Goal: Task Accomplishment & Management: Manage account settings

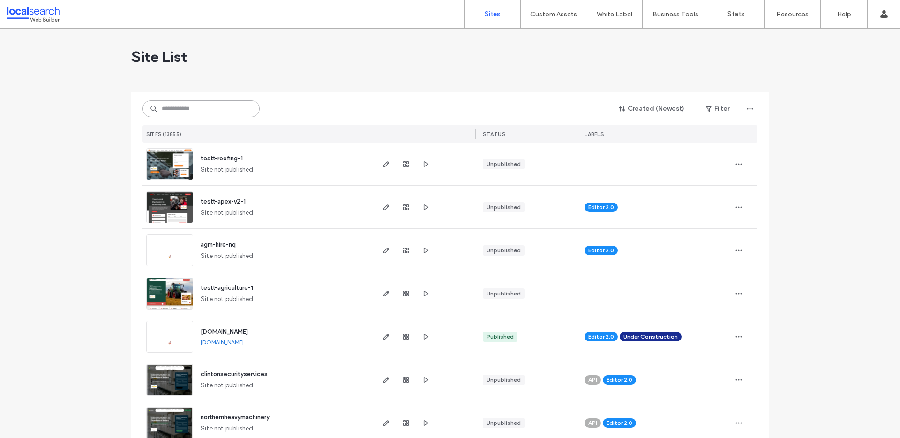
click at [192, 109] on input at bounding box center [201, 108] width 117 height 17
paste input "********"
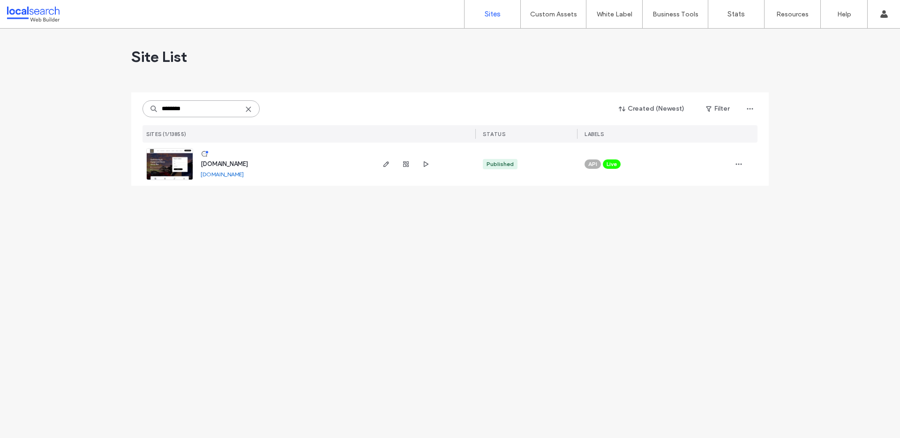
type input "********"
click at [177, 156] on link at bounding box center [169, 164] width 47 height 32
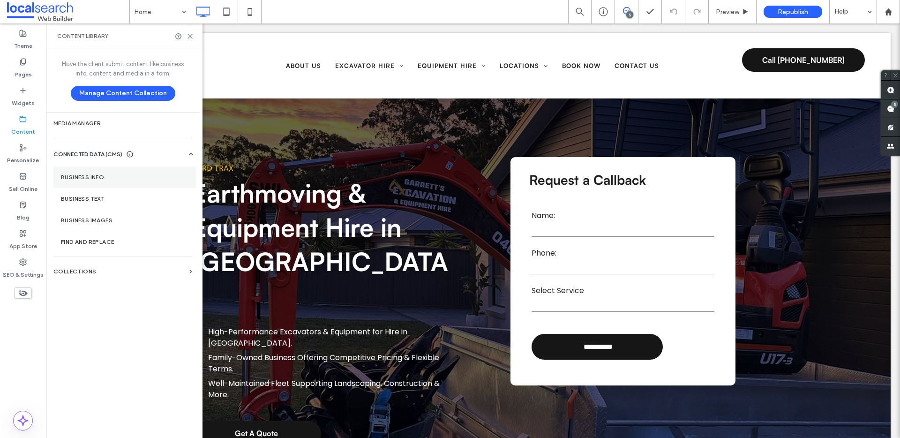
click at [103, 177] on label "Business Info" at bounding box center [125, 177] width 128 height 7
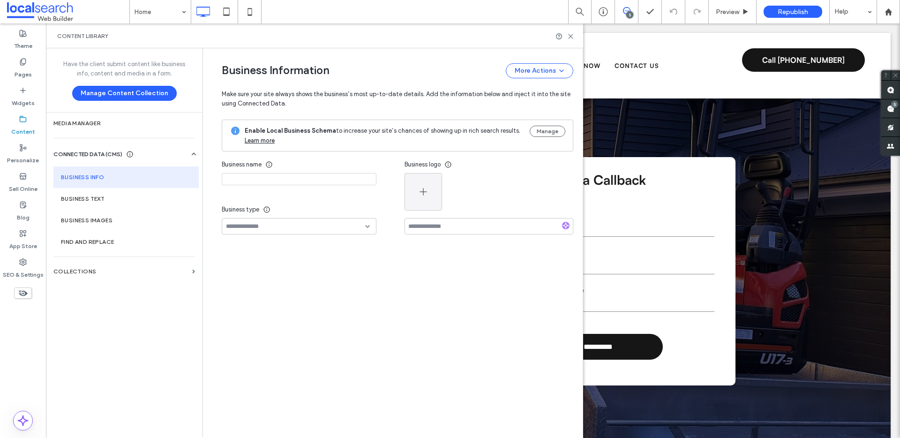
type input "**********"
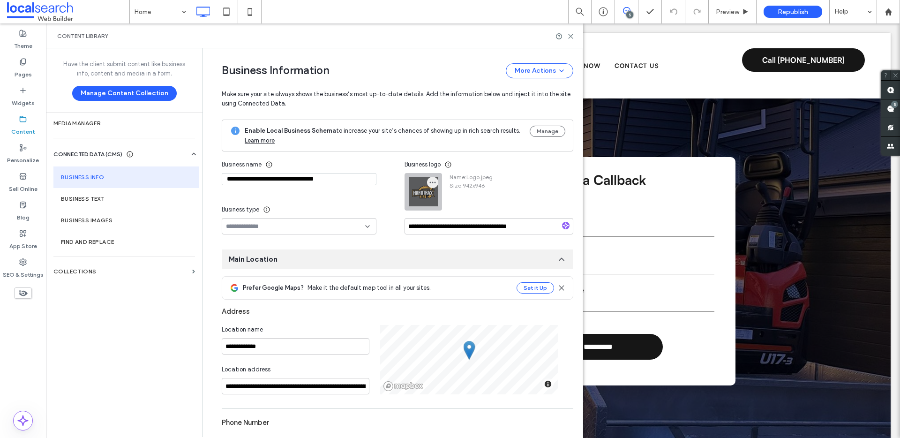
click at [431, 180] on icon "button" at bounding box center [433, 183] width 8 height 8
click at [446, 201] on span "Replace Image" at bounding box center [464, 204] width 42 height 9
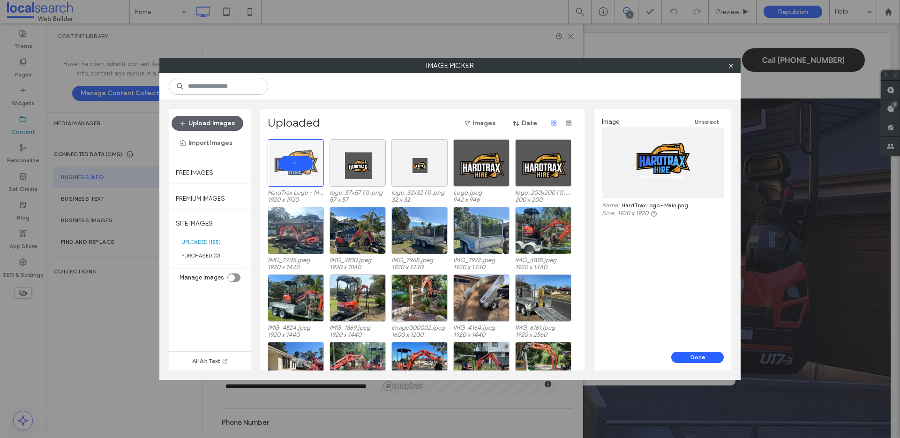
click at [691, 351] on div "Image Unselect Name: HardTrax Logo - Main.png Size: 1920 x 1920 Done" at bounding box center [662, 240] width 137 height 262
click at [690, 366] on div "Done" at bounding box center [662, 361] width 137 height 19
click at [685, 357] on button "Done" at bounding box center [697, 357] width 53 height 11
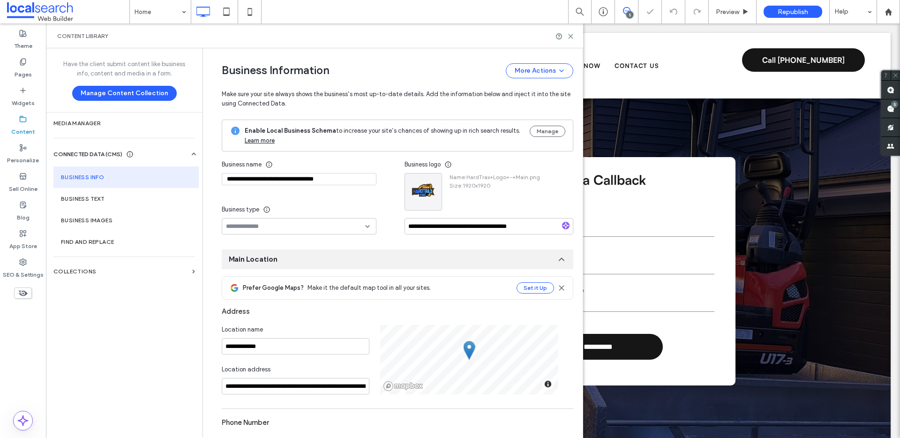
click at [575, 38] on div "Content Library" at bounding box center [314, 35] width 537 height 25
click at [573, 35] on icon at bounding box center [570, 36] width 7 height 7
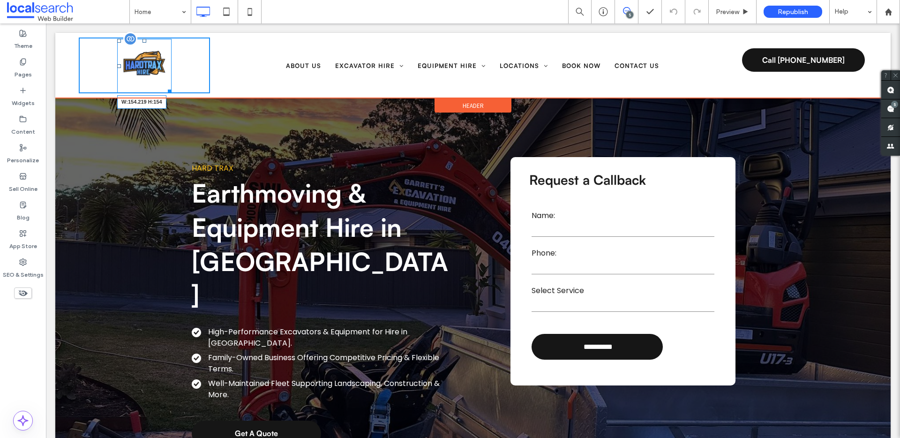
drag, startPoint x: 169, startPoint y: 89, endPoint x: 178, endPoint y: 93, distance: 10.1
click at [172, 93] on div "W:154.219 H:154" at bounding box center [144, 66] width 54 height 54
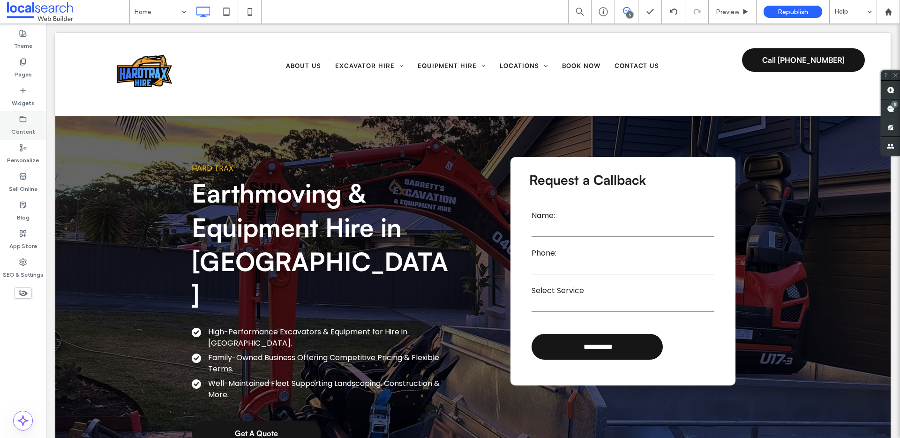
click at [26, 120] on icon at bounding box center [23, 119] width 8 height 8
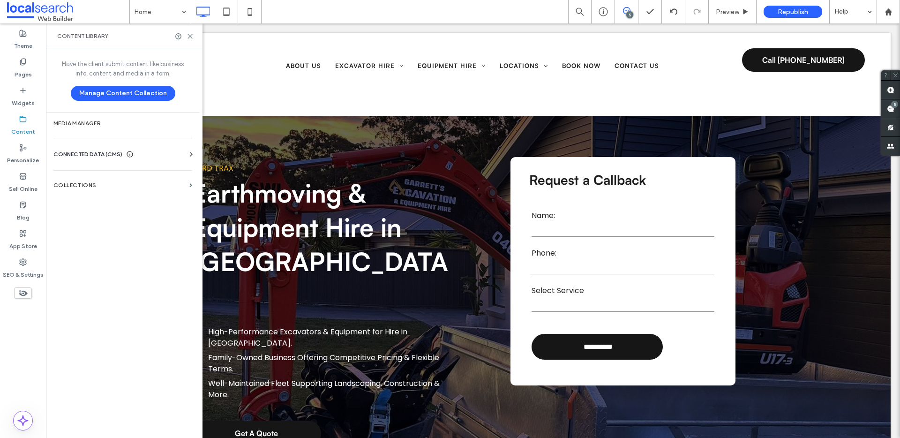
click at [152, 150] on div "CONNECTED DATA (CMS)" at bounding box center [124, 154] width 143 height 9
click at [97, 180] on label "Business Info" at bounding box center [125, 177] width 128 height 7
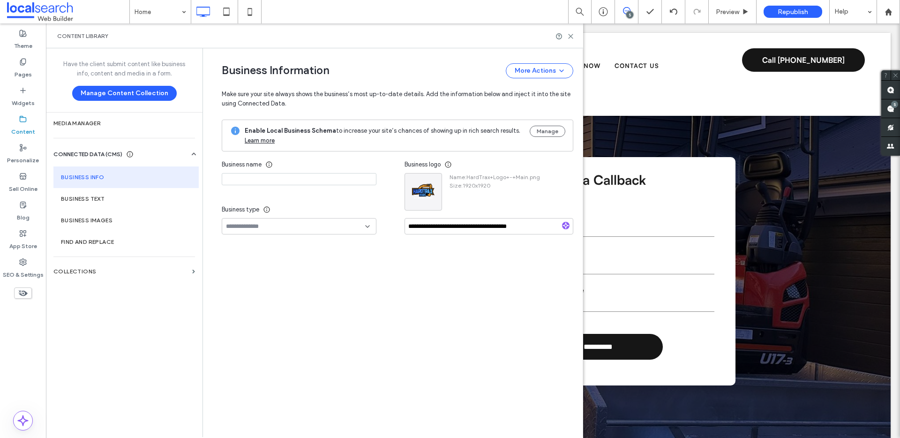
type input "**********"
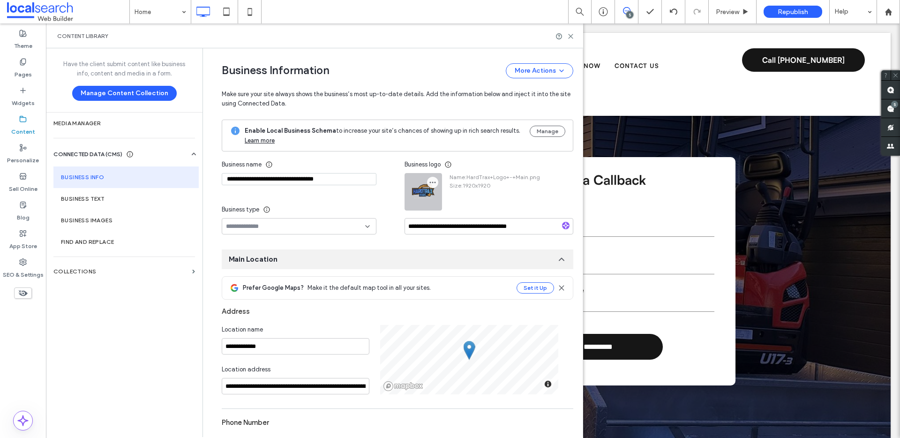
click at [430, 182] on icon "button" at bounding box center [433, 183] width 8 height 8
click at [471, 205] on span "Replace Image" at bounding box center [464, 204] width 42 height 9
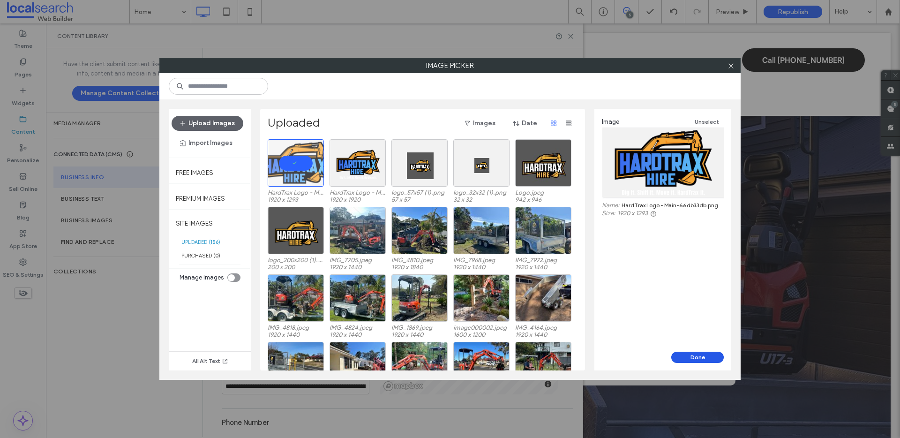
drag, startPoint x: 690, startPoint y: 355, endPoint x: 641, endPoint y: 327, distance: 56.9
click at [690, 355] on button "Done" at bounding box center [697, 357] width 53 height 11
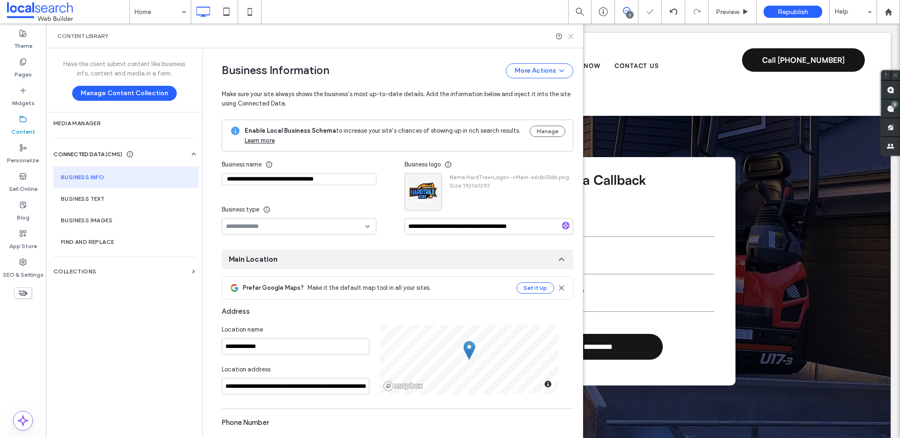
click at [573, 36] on icon at bounding box center [570, 36] width 7 height 7
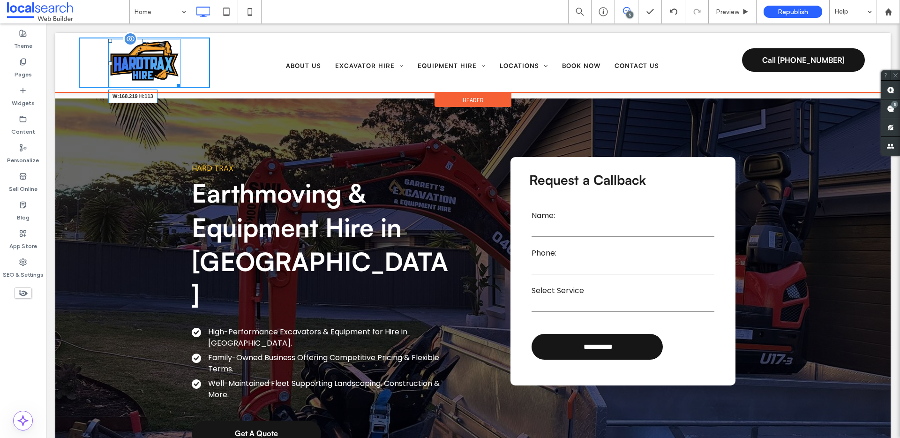
drag, startPoint x: 177, startPoint y: 83, endPoint x: 242, endPoint y: 113, distance: 71.1
click at [180, 85] on div at bounding box center [176, 84] width 7 height 7
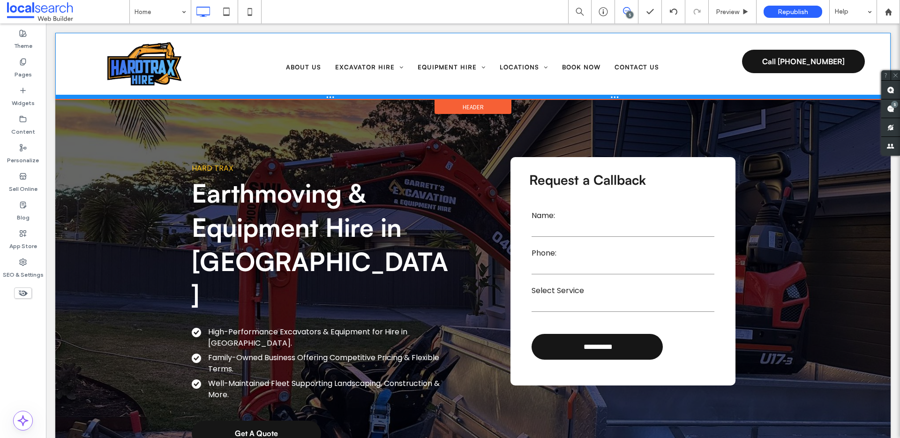
click at [397, 97] on div at bounding box center [472, 97] width 835 height 5
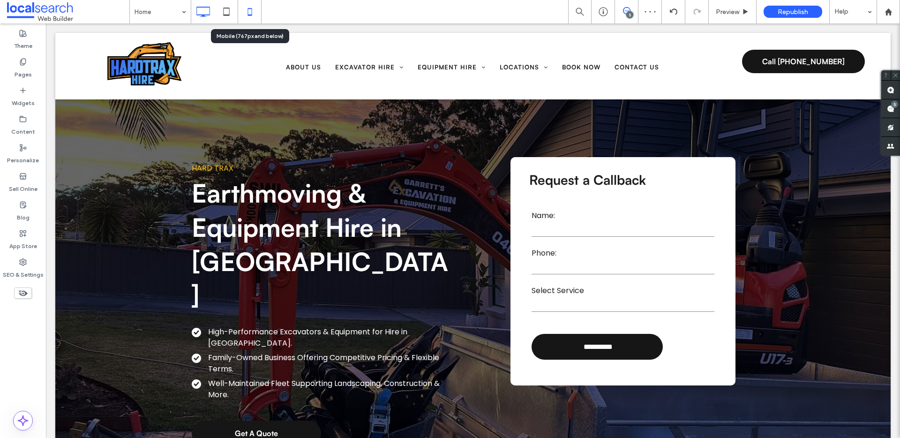
click at [255, 13] on icon at bounding box center [249, 11] width 19 height 19
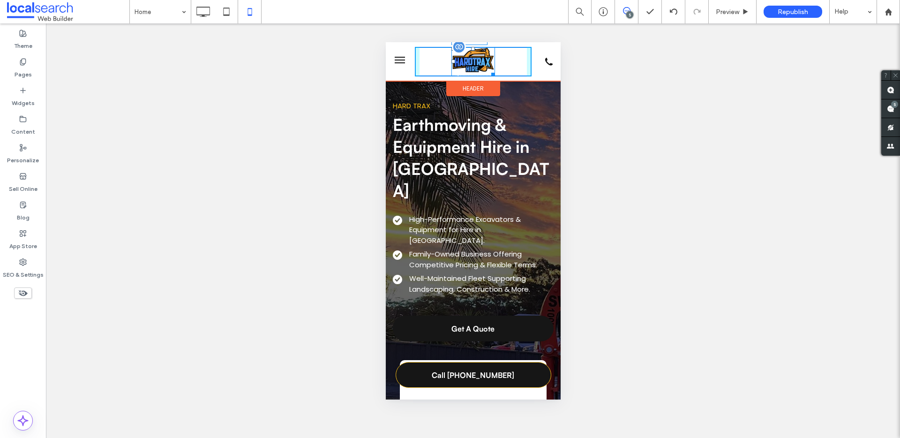
drag, startPoint x: 488, startPoint y: 73, endPoint x: 495, endPoint y: 78, distance: 9.1
click at [495, 76] on div at bounding box center [491, 72] width 7 height 7
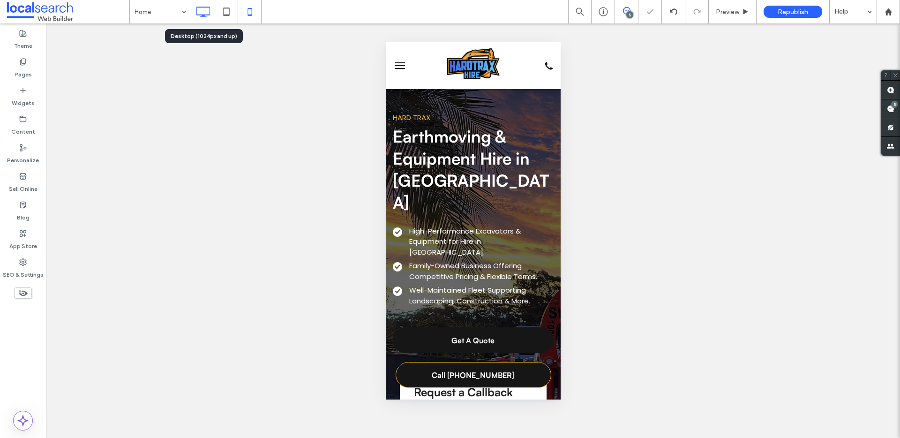
click at [203, 10] on icon at bounding box center [203, 11] width 19 height 19
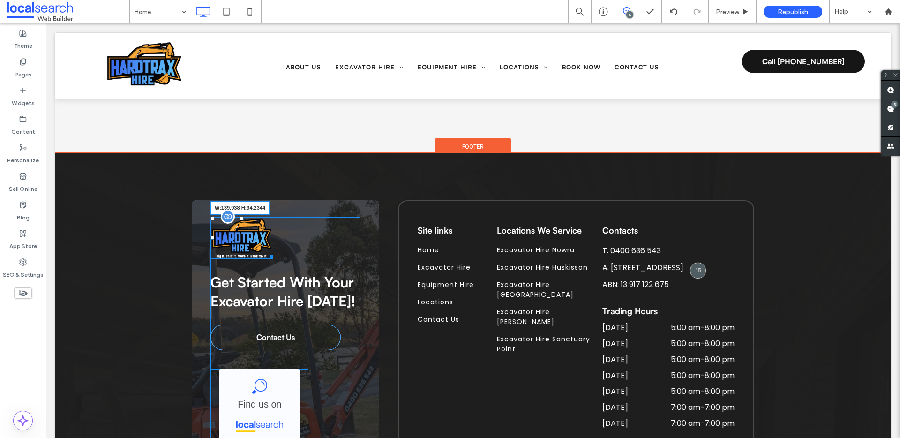
scroll to position [2488, 0]
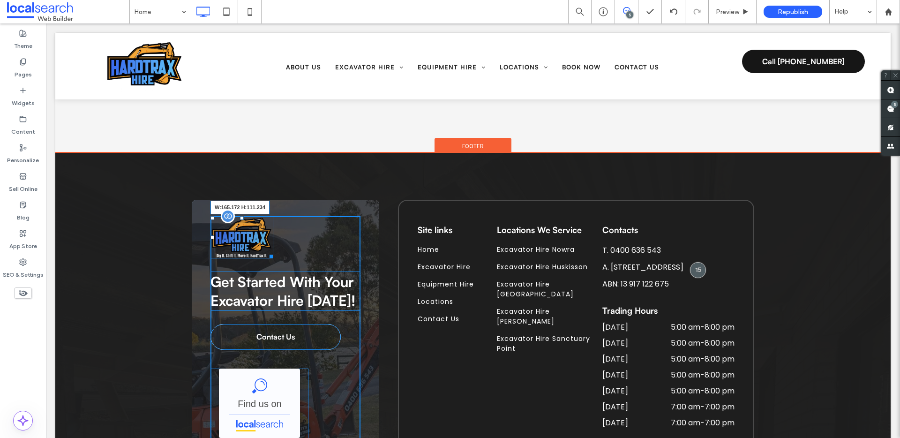
drag, startPoint x: 264, startPoint y: 210, endPoint x: 276, endPoint y: 220, distance: 14.6
click at [273, 220] on div "W:165.172 H:111.234" at bounding box center [241, 237] width 63 height 42
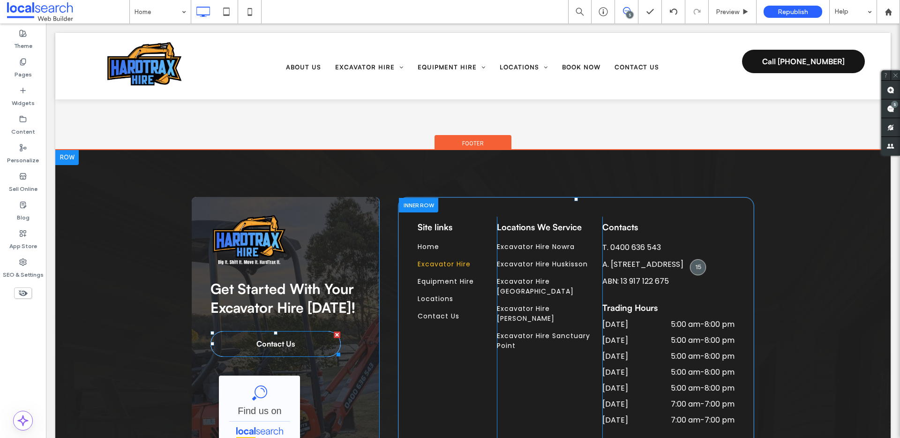
scroll to position [7, 0]
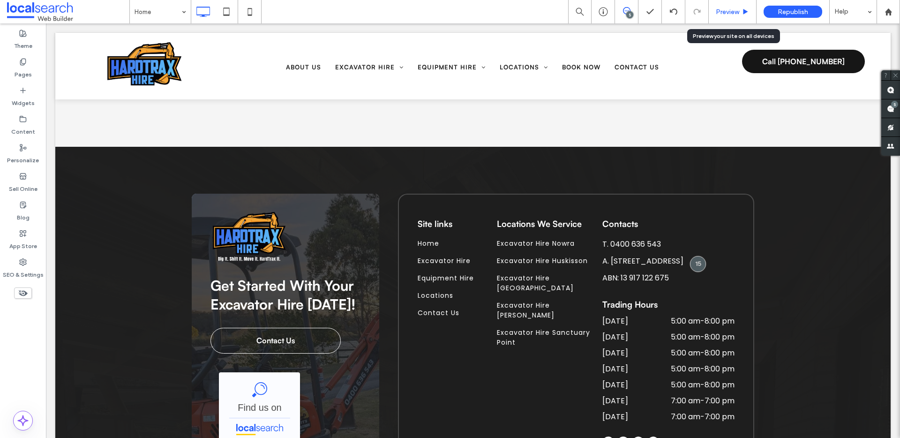
click at [722, 10] on span "Preview" at bounding box center [727, 12] width 23 height 8
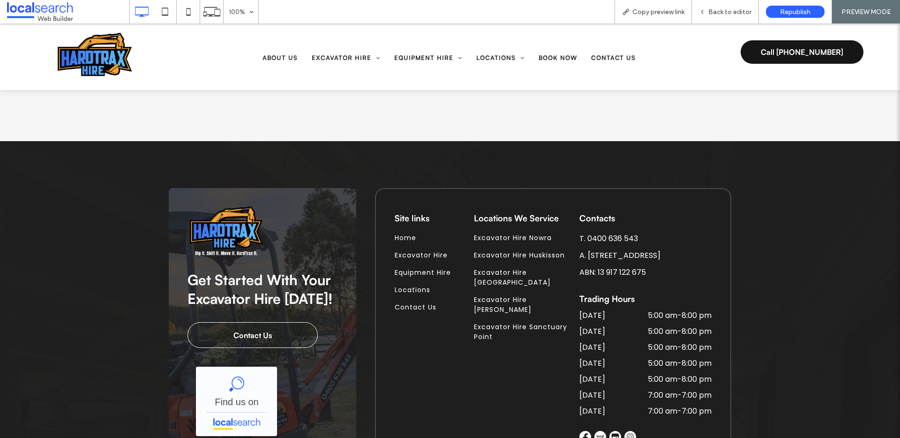
scroll to position [2492, 0]
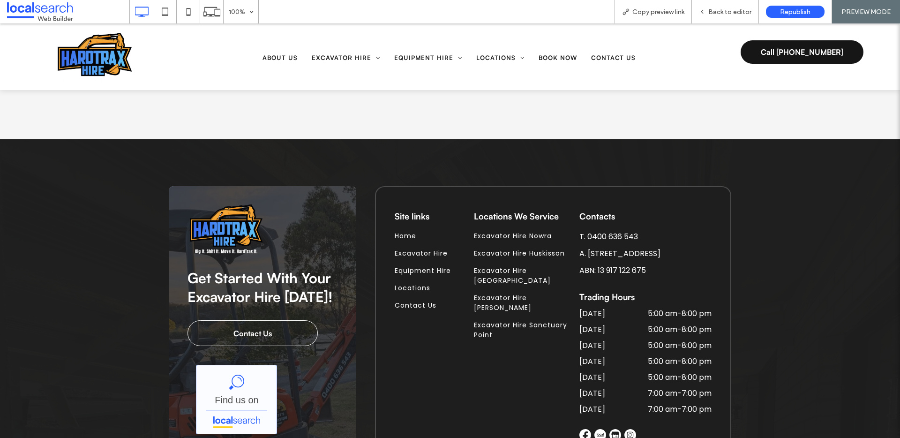
click at [250, 365] on link "Hard Trax Hire - Localsearch" at bounding box center [236, 399] width 81 height 69
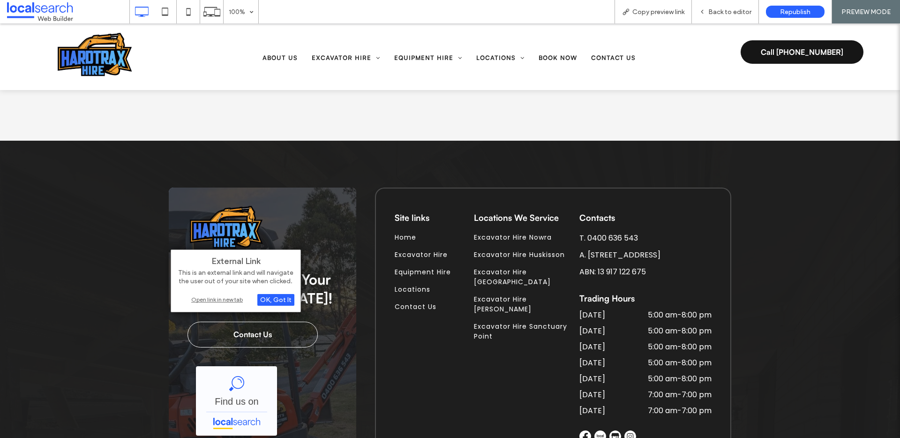
scroll to position [2493, 0]
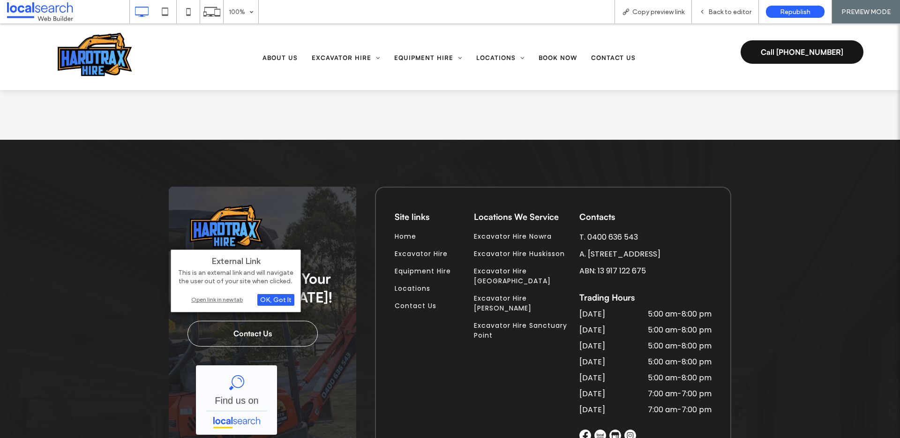
click at [225, 300] on div "Open link in new tab" at bounding box center [235, 299] width 117 height 10
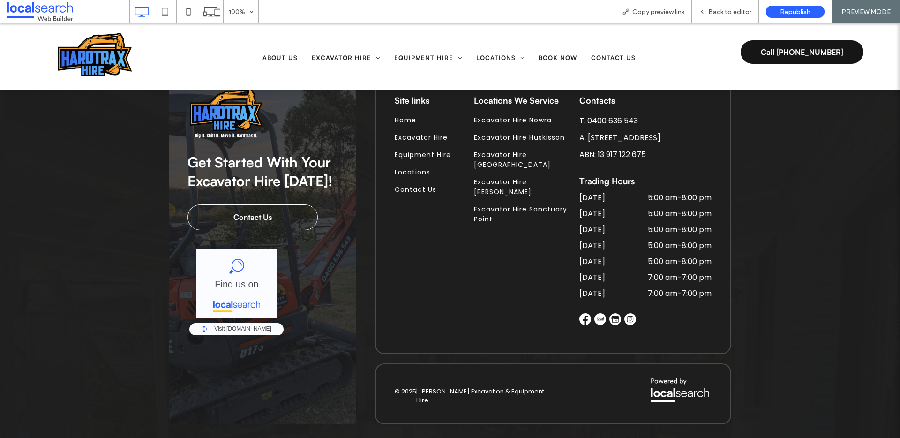
scroll to position [5, 0]
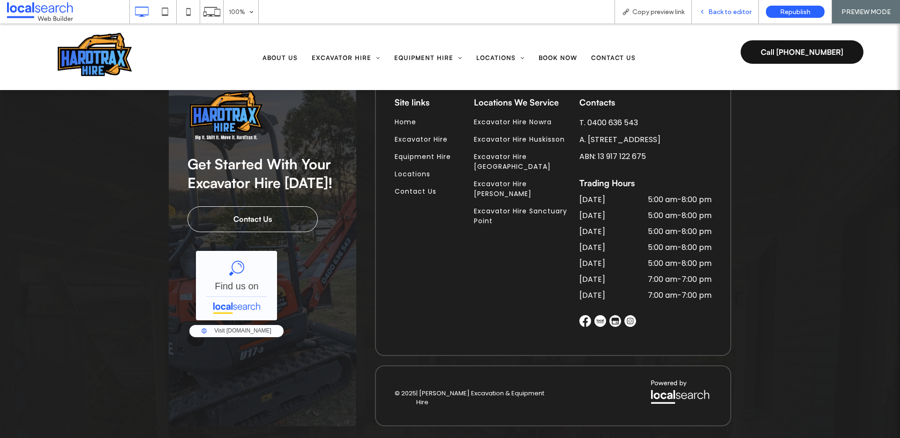
click at [722, 14] on span "Back to editor" at bounding box center [729, 12] width 43 height 8
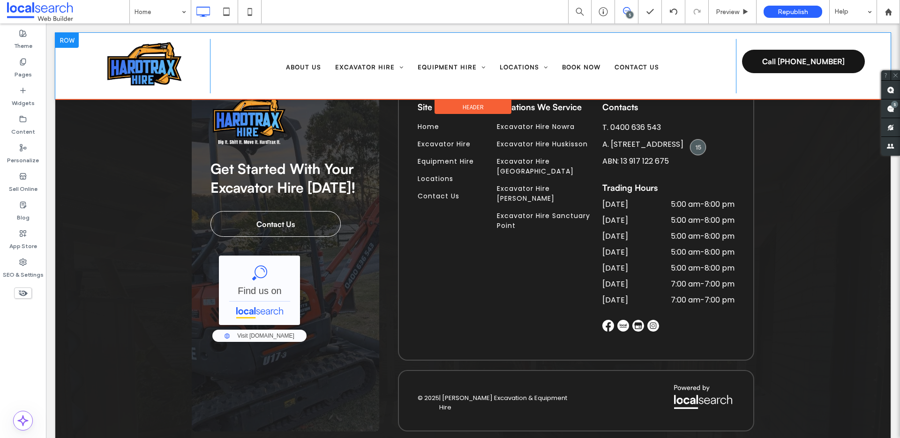
scroll to position [2605, 0]
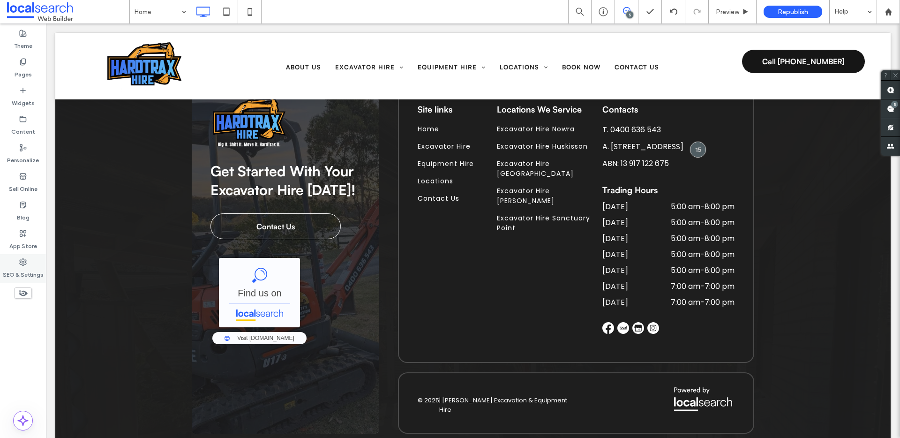
click at [28, 261] on div "SEO & Settings" at bounding box center [23, 268] width 46 height 29
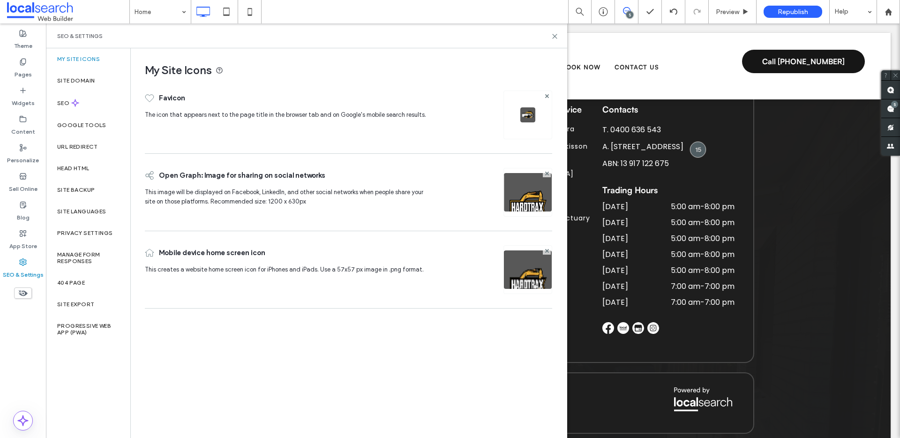
click at [526, 116] on img at bounding box center [527, 114] width 15 height 15
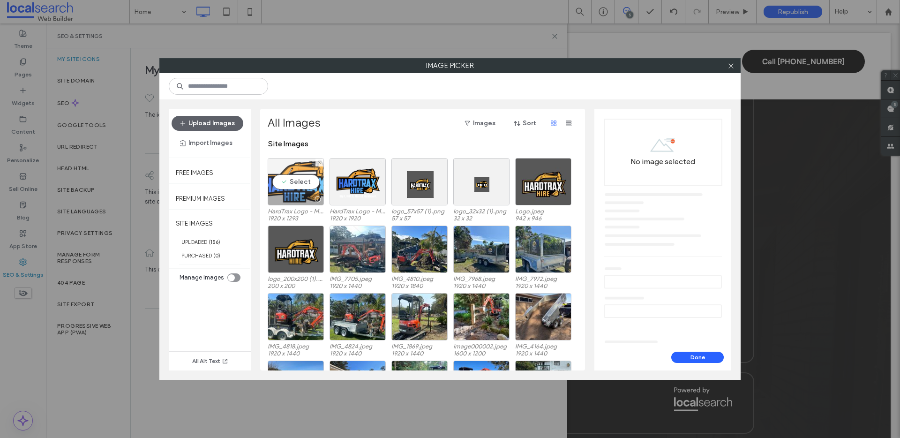
click at [305, 185] on div "Select" at bounding box center [296, 181] width 56 height 47
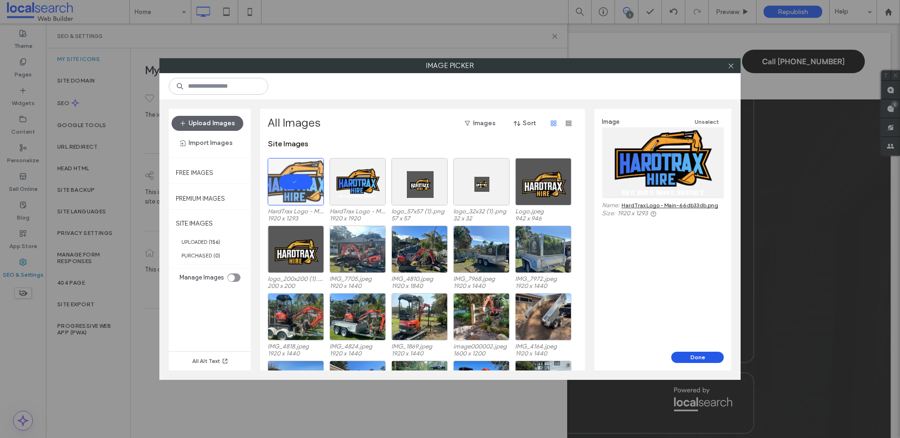
click at [689, 356] on button "Done" at bounding box center [697, 357] width 53 height 11
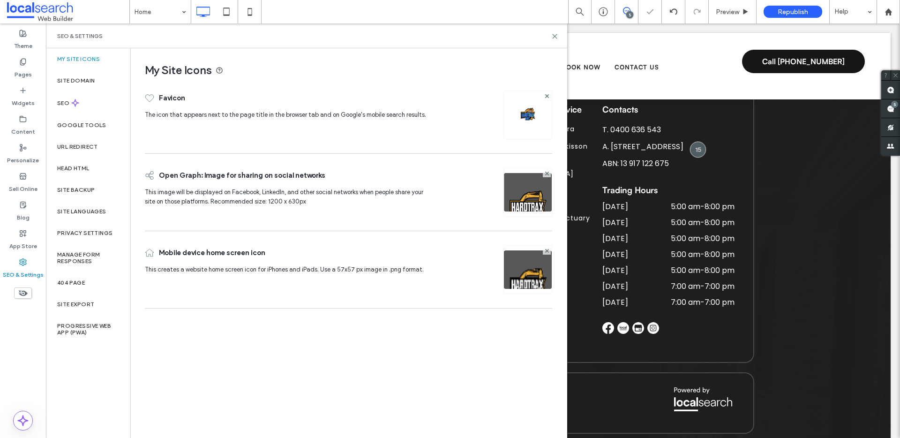
click at [518, 198] on img at bounding box center [528, 205] width 48 height 64
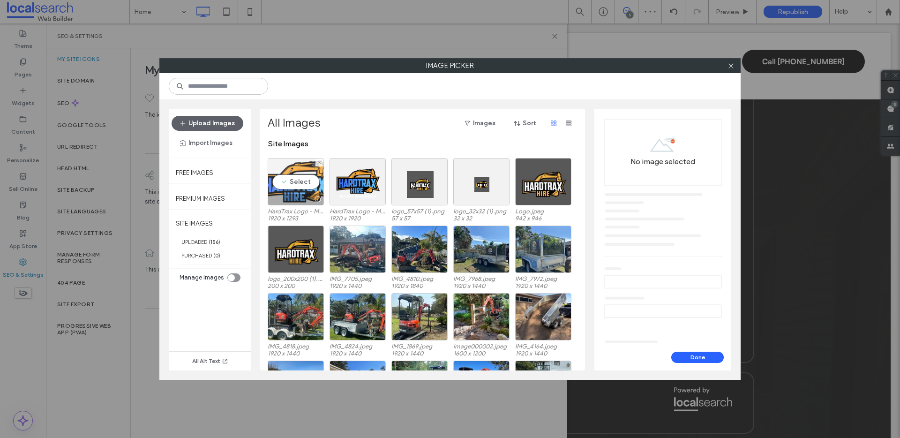
click at [307, 177] on div "Select" at bounding box center [296, 181] width 56 height 47
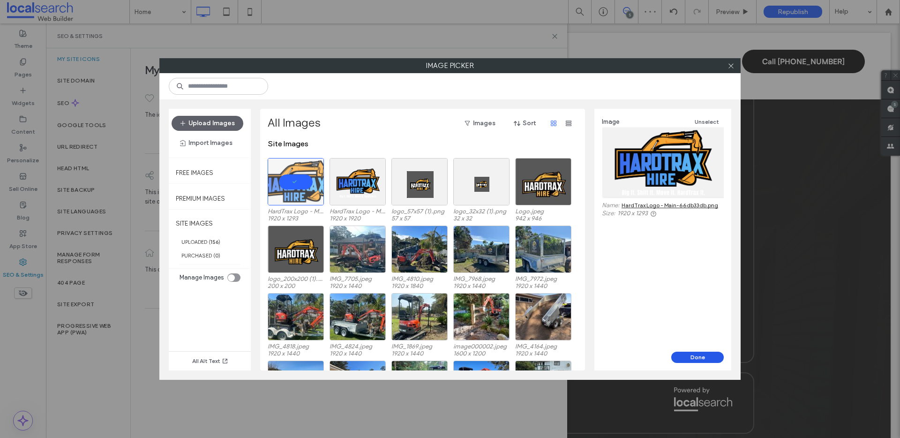
drag, startPoint x: 699, startPoint y: 356, endPoint x: 652, endPoint y: 332, distance: 53.5
click at [699, 356] on button "Done" at bounding box center [697, 357] width 53 height 11
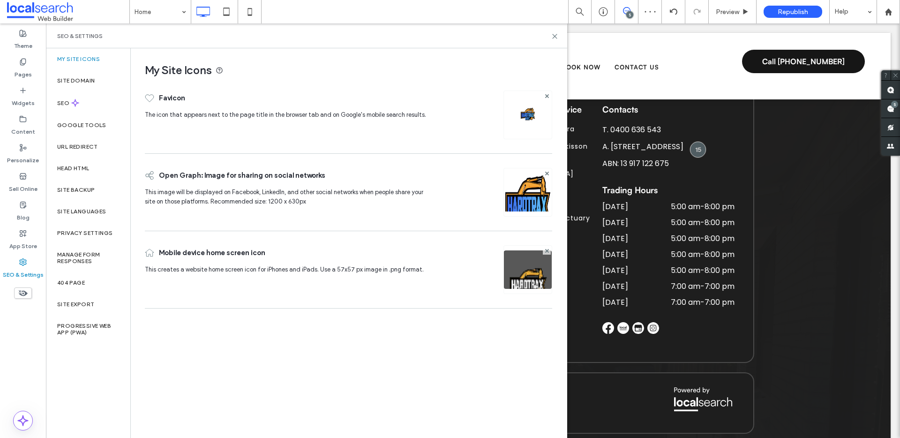
click at [513, 268] on img at bounding box center [528, 282] width 48 height 64
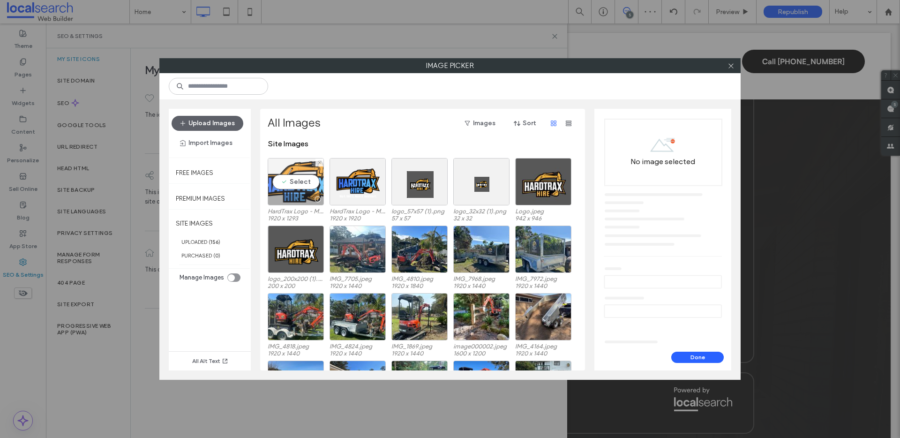
click at [283, 178] on div "Select" at bounding box center [296, 181] width 56 height 47
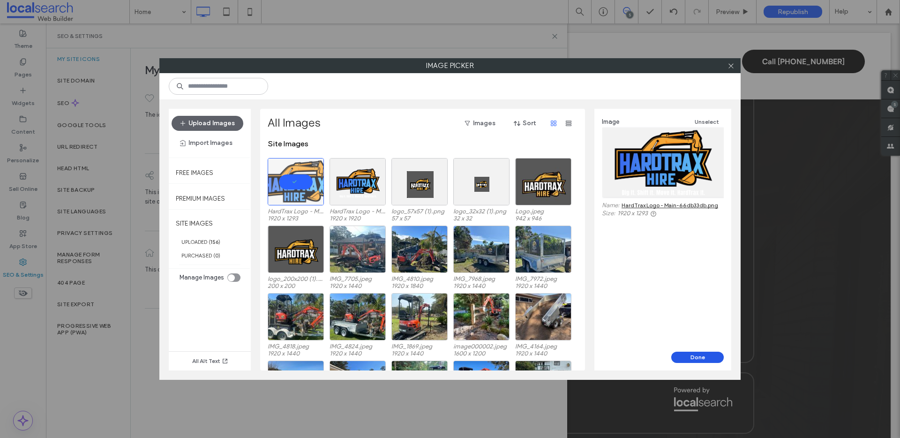
click at [701, 358] on button "Done" at bounding box center [697, 357] width 53 height 11
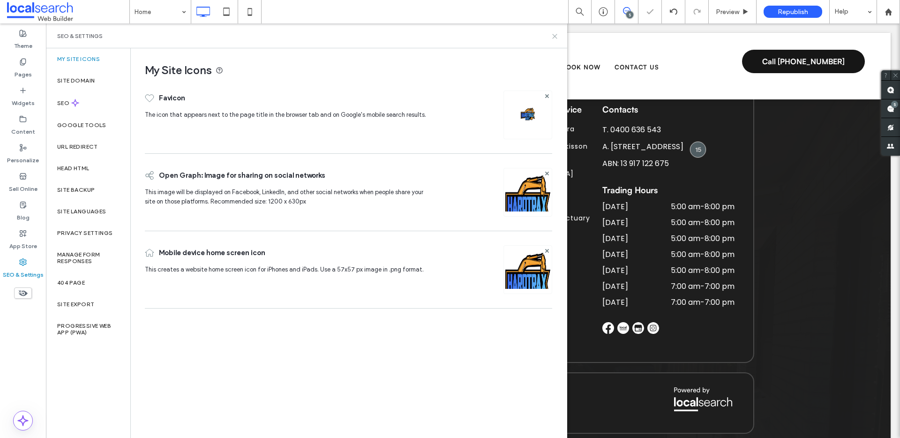
drag, startPoint x: 552, startPoint y: 32, endPoint x: 135, endPoint y: 83, distance: 419.8
click at [552, 33] on icon at bounding box center [554, 36] width 7 height 7
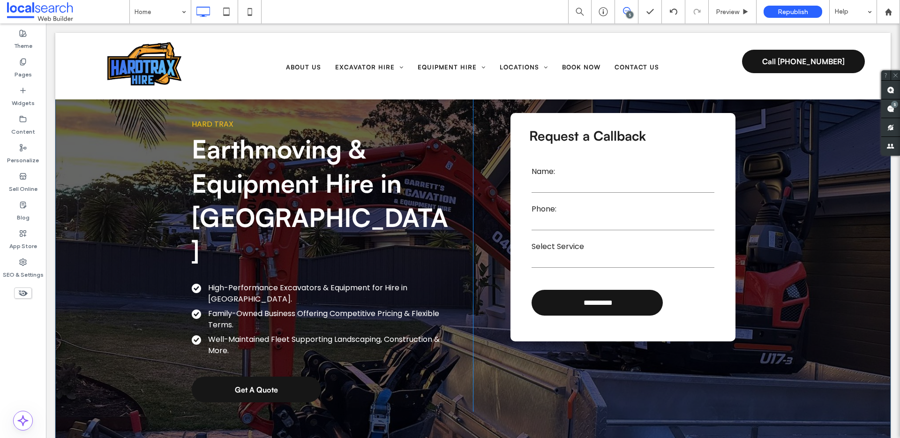
scroll to position [0, 0]
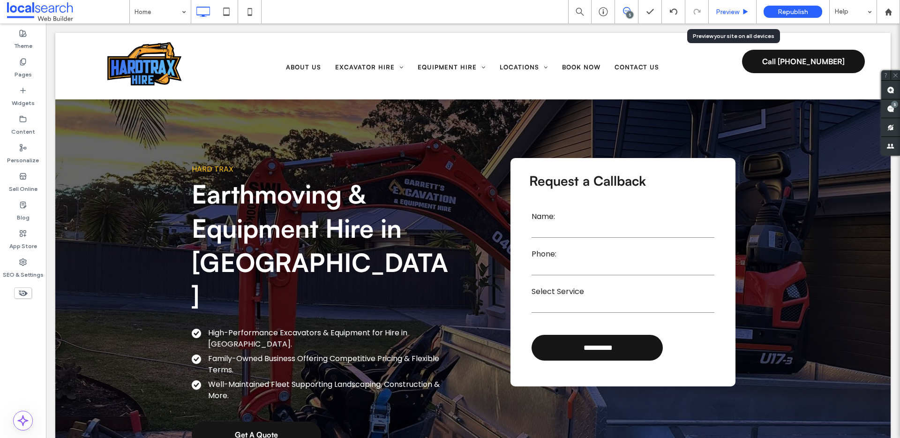
click at [723, 8] on span "Preview" at bounding box center [727, 12] width 23 height 8
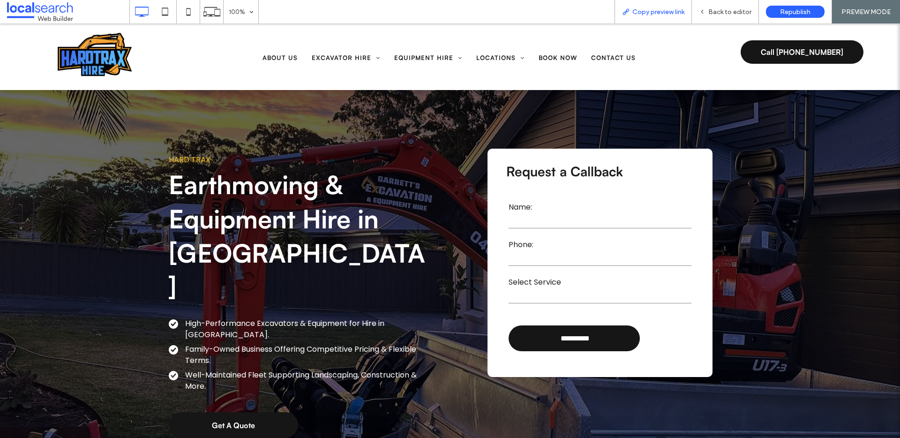
click at [670, 15] on span "Copy preview link" at bounding box center [658, 12] width 52 height 8
click at [797, 8] on span "Republish" at bounding box center [795, 12] width 30 height 8
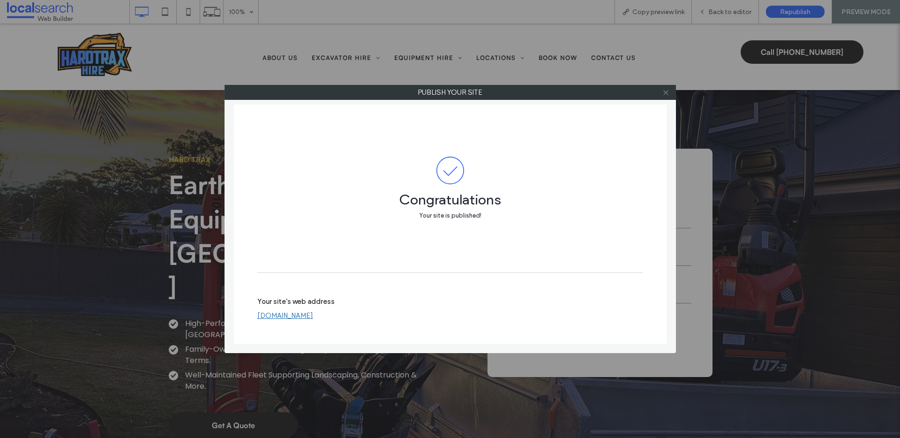
click at [666, 92] on use at bounding box center [665, 92] width 5 height 5
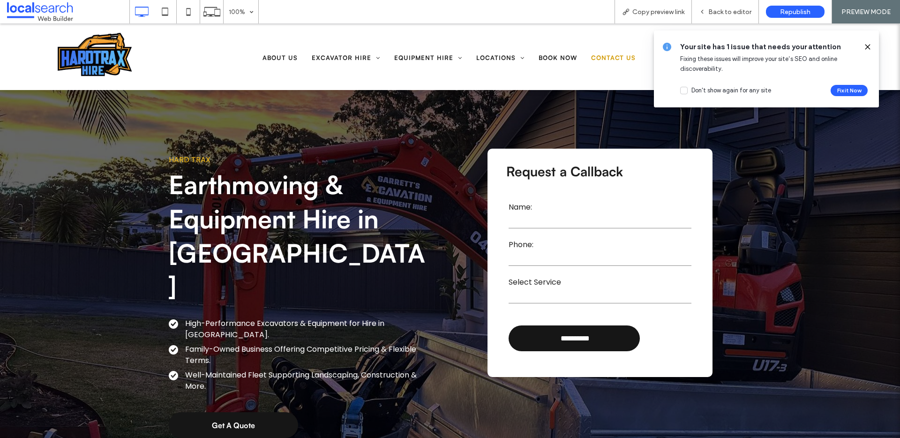
click at [591, 59] on span "Contact Us" at bounding box center [613, 57] width 45 height 9
click at [865, 45] on icon at bounding box center [868, 47] width 8 height 8
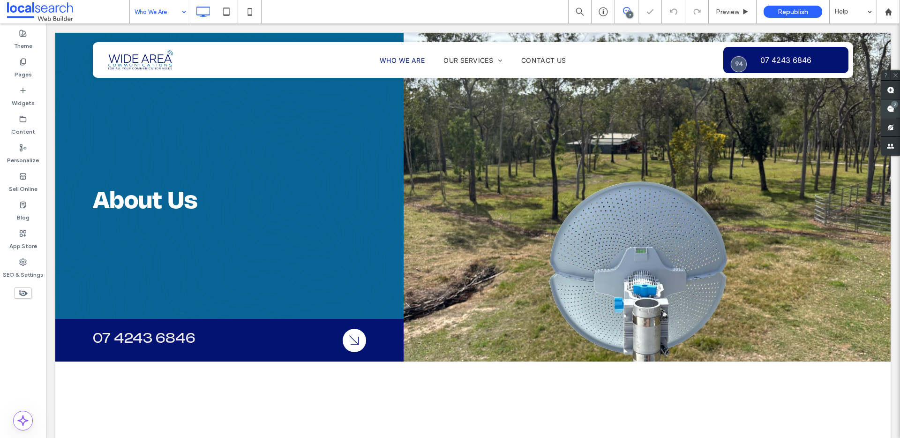
click at [892, 103] on div "7" at bounding box center [894, 104] width 7 height 7
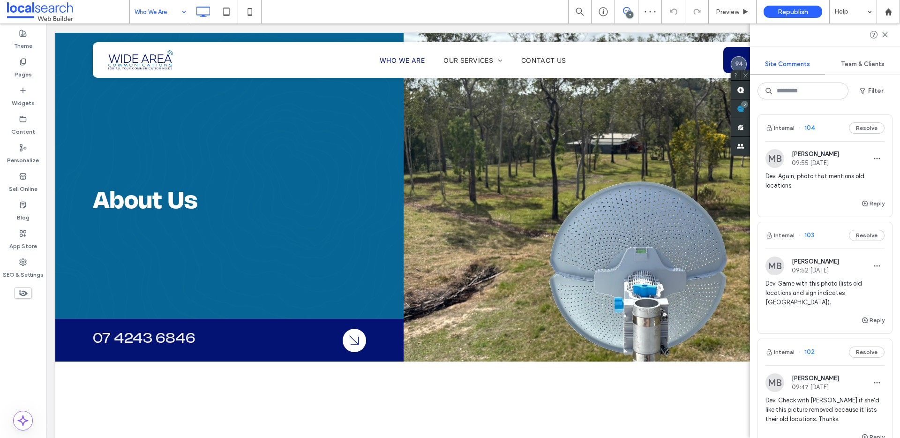
click at [843, 179] on span "Dev: Again, photo that mentions old locations." at bounding box center [824, 181] width 119 height 19
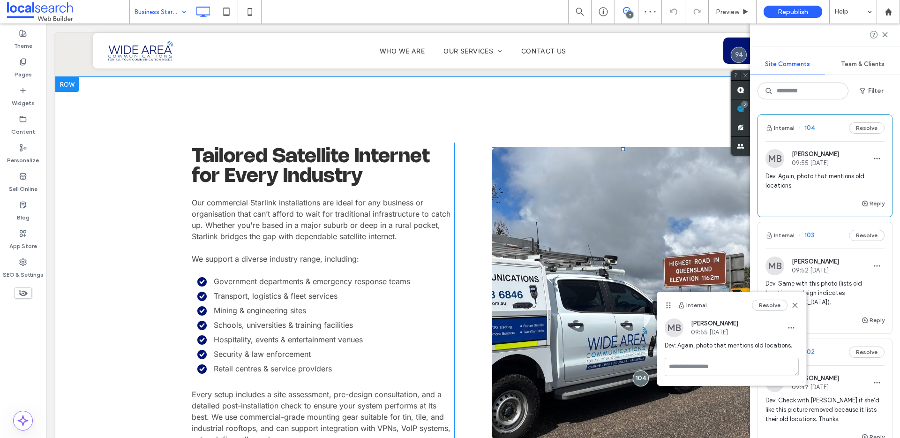
click at [556, 206] on link at bounding box center [623, 294] width 278 height 310
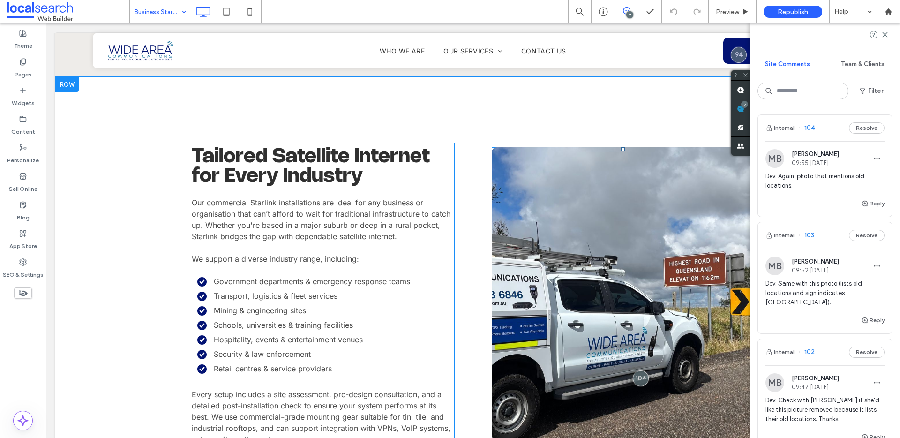
click at [528, 216] on link at bounding box center [623, 294] width 278 height 310
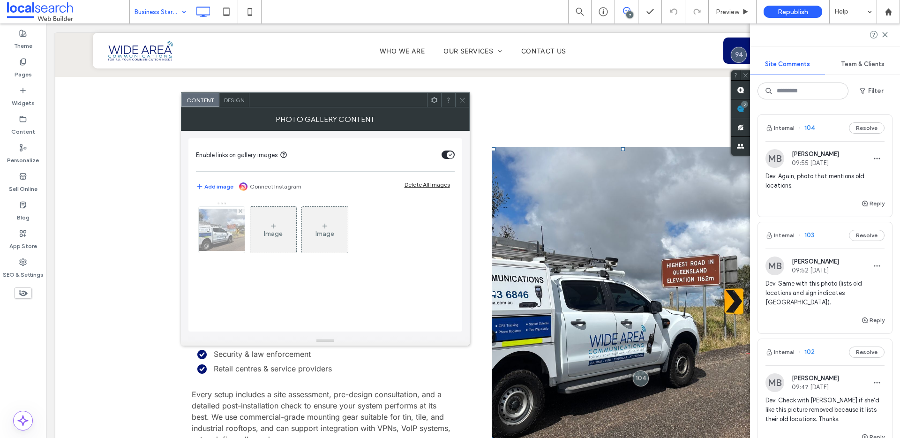
click at [229, 238] on img at bounding box center [221, 230] width 75 height 42
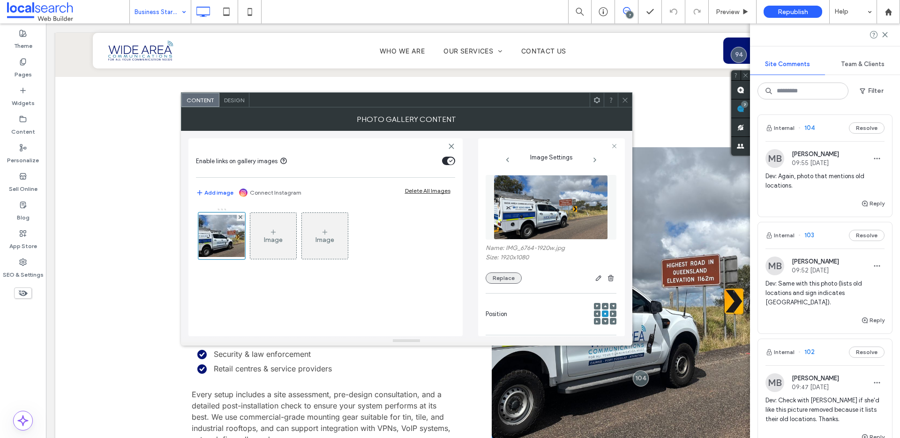
click at [512, 278] on button "Replace" at bounding box center [504, 277] width 36 height 11
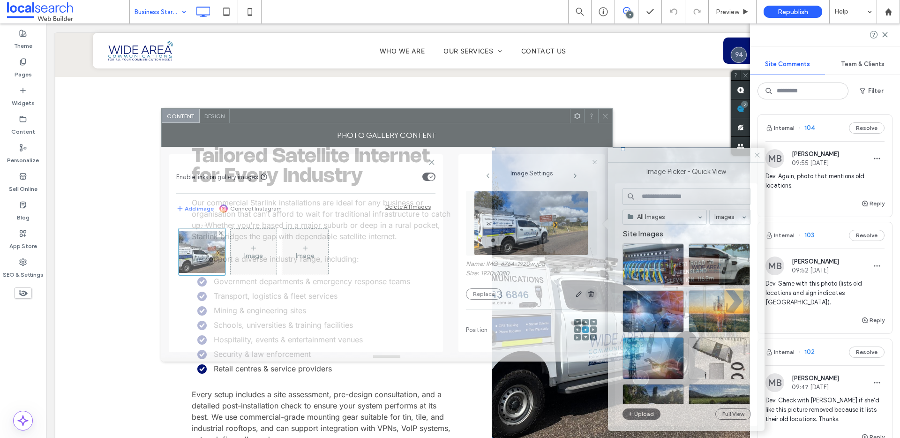
drag, startPoint x: 361, startPoint y: 110, endPoint x: 583, endPoint y: 295, distance: 288.9
click at [341, 126] on div "Photo Gallery Content" at bounding box center [386, 134] width 451 height 23
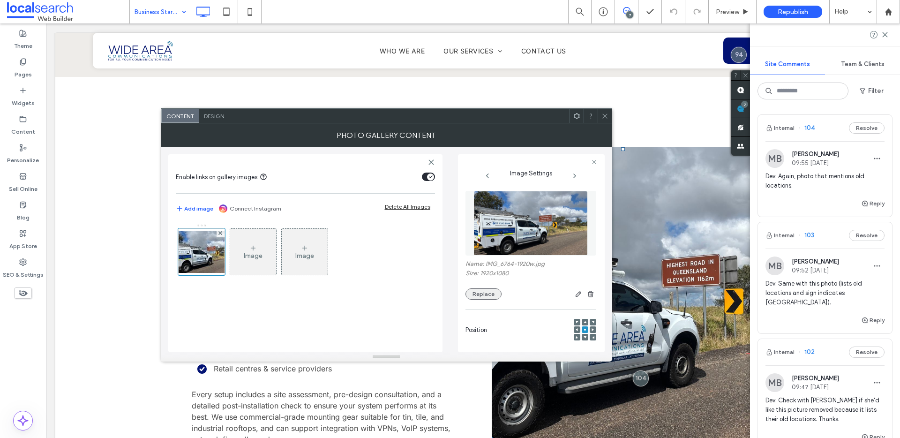
click at [475, 291] on button "Replace" at bounding box center [483, 293] width 36 height 11
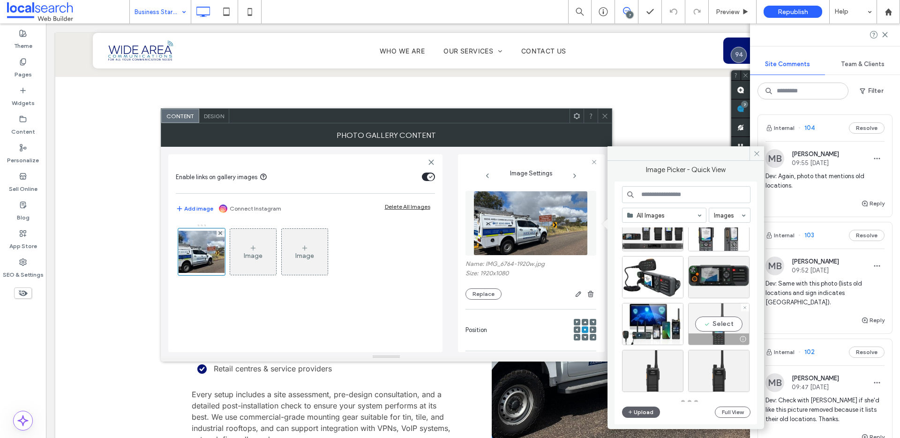
scroll to position [411, 0]
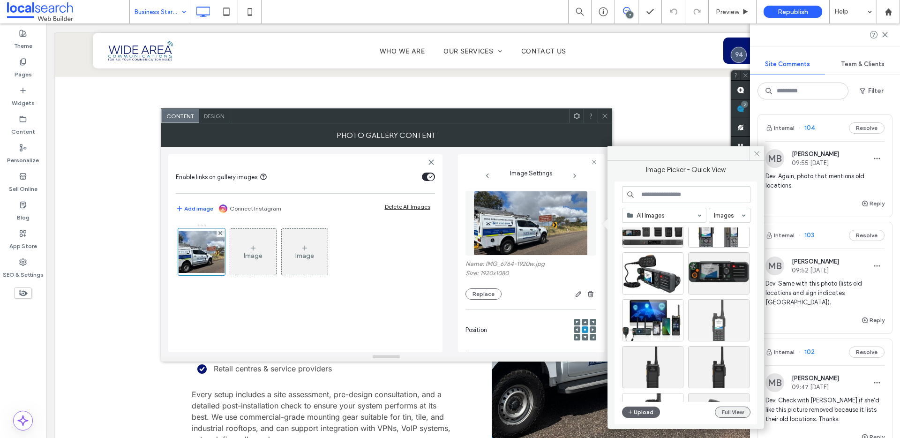
click at [734, 412] on button "Full View" at bounding box center [733, 411] width 36 height 11
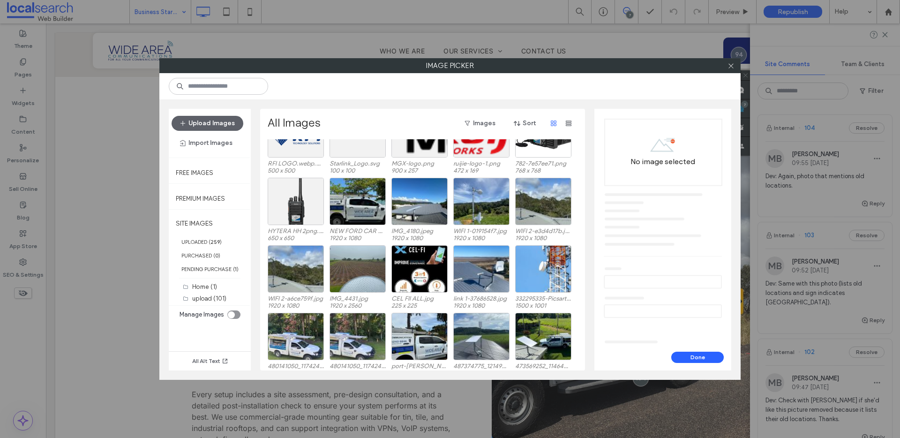
scroll to position [1343, 0]
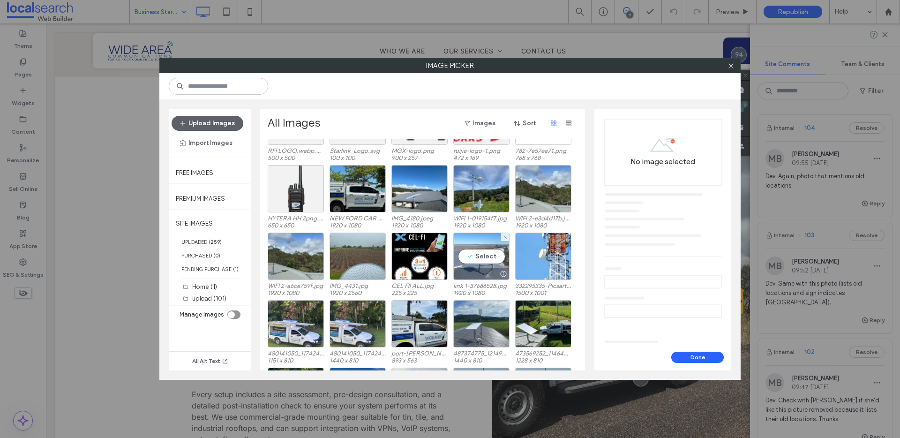
click at [468, 262] on div "Select" at bounding box center [481, 256] width 56 height 47
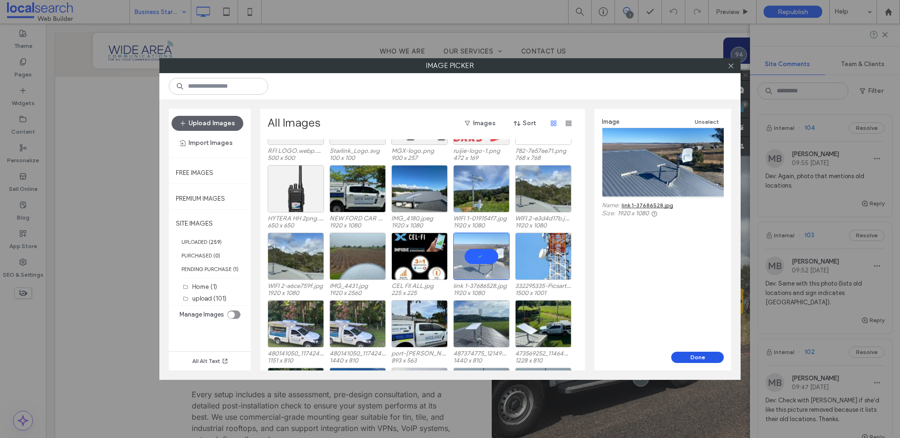
click at [685, 353] on button "Done" at bounding box center [697, 357] width 53 height 11
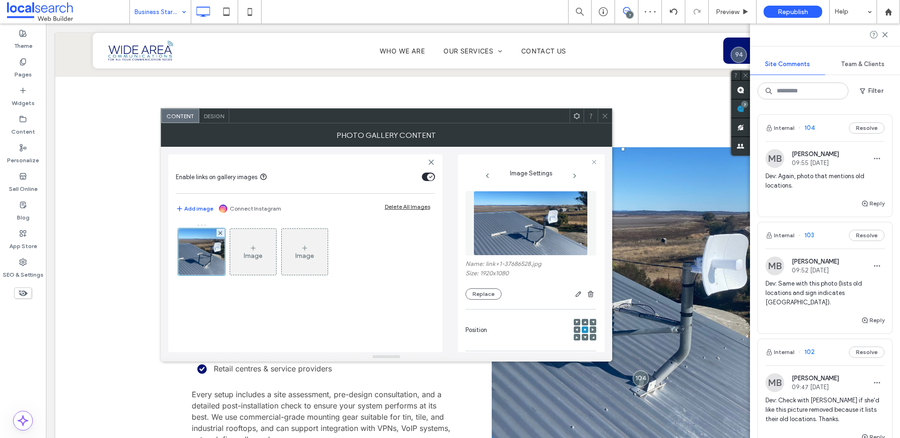
click at [592, 329] on icon at bounding box center [593, 329] width 3 height 3
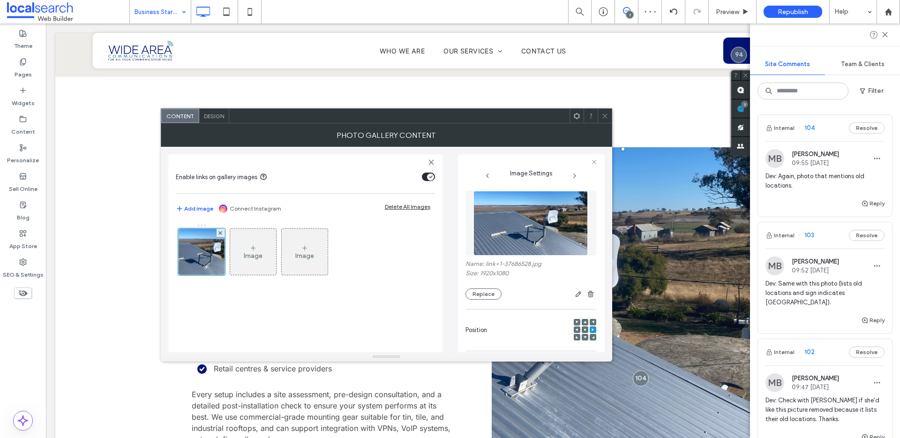
drag, startPoint x: 604, startPoint y: 110, endPoint x: 606, endPoint y: 122, distance: 11.9
click at [605, 110] on span at bounding box center [604, 116] width 7 height 14
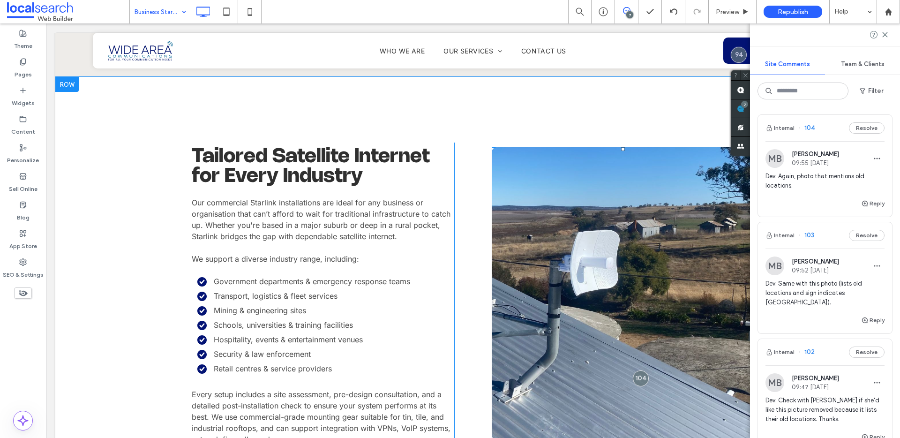
click at [541, 251] on link at bounding box center [623, 294] width 278 height 310
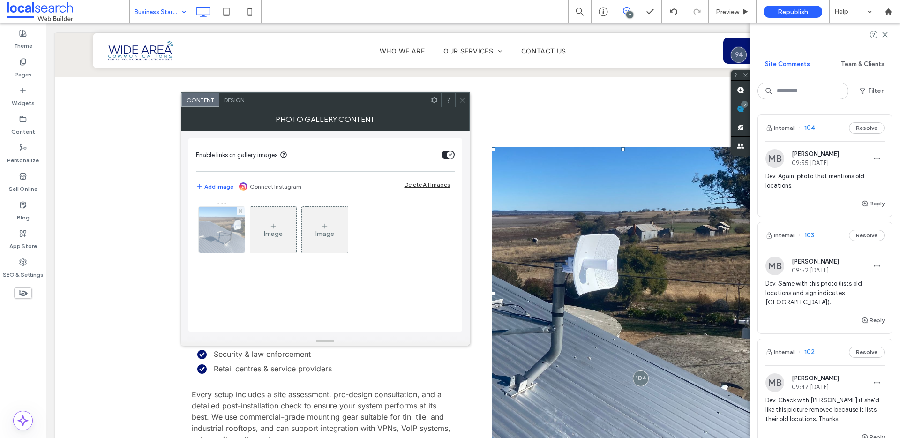
drag, startPoint x: 211, startPoint y: 233, endPoint x: 228, endPoint y: 232, distance: 16.9
click at [211, 233] on img at bounding box center [221, 230] width 82 height 46
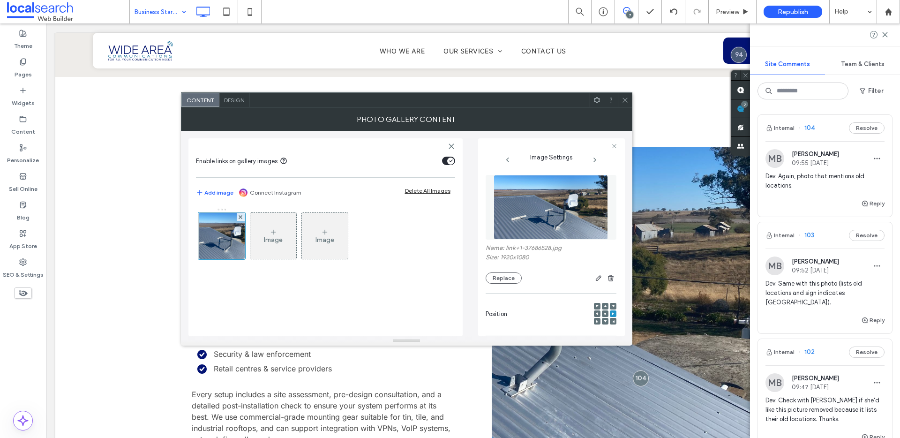
click at [603, 312] on div at bounding box center [605, 313] width 7 height 7
click at [604, 312] on span at bounding box center [605, 313] width 3 height 7
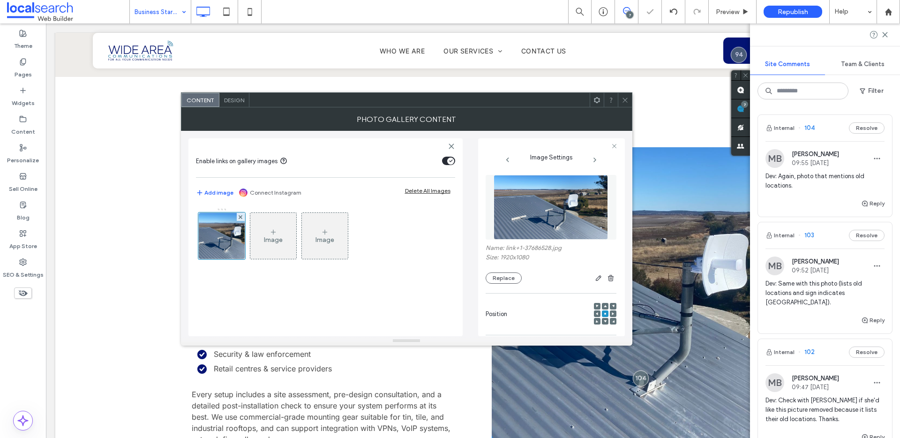
click at [624, 100] on use at bounding box center [625, 100] width 5 height 5
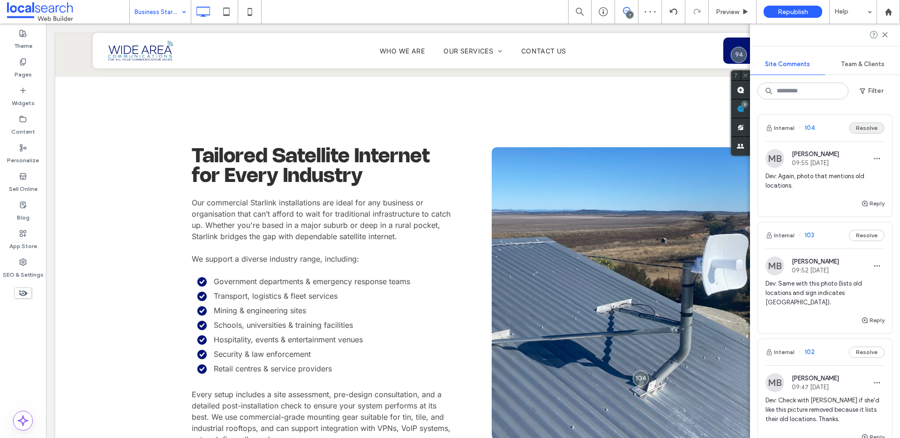
click at [858, 123] on button "Resolve" at bounding box center [867, 127] width 36 height 11
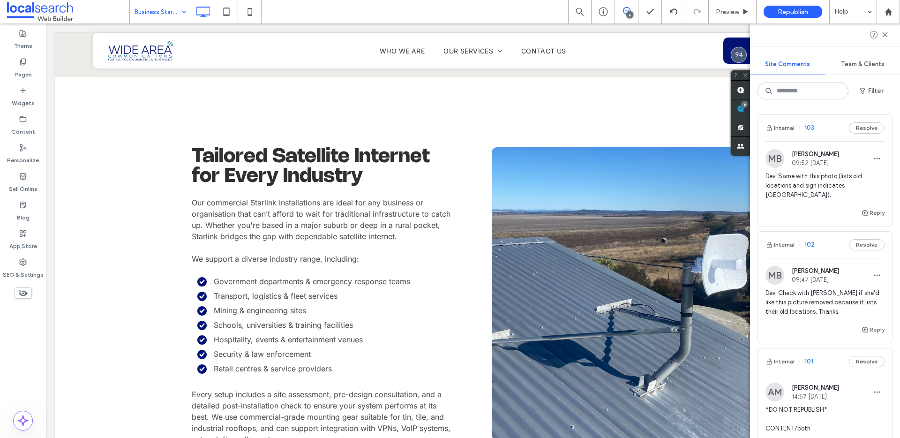
click at [811, 182] on span "Dev: Same with this photo (lists old locations and sign indicates Queensland)." at bounding box center [824, 186] width 119 height 28
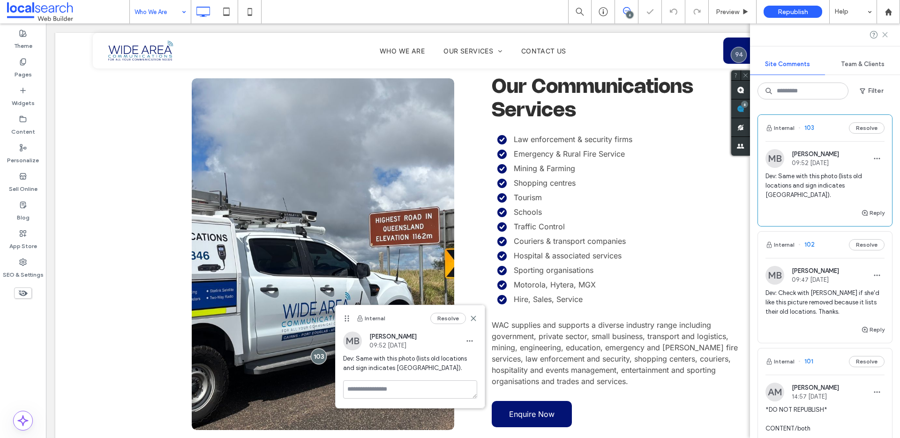
click at [885, 33] on icon at bounding box center [885, 35] width 8 height 8
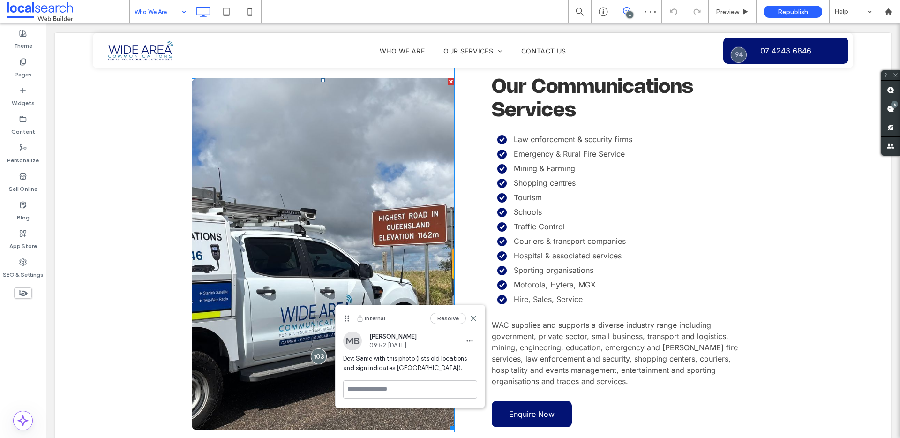
drag, startPoint x: 313, startPoint y: 208, endPoint x: 315, endPoint y: 212, distance: 5.1
click at [313, 208] on link at bounding box center [323, 254] width 278 height 373
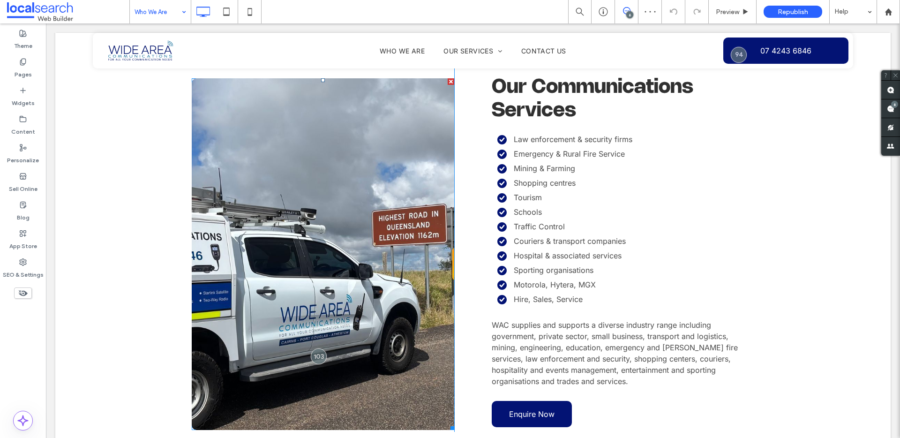
click at [333, 224] on link at bounding box center [323, 254] width 278 height 373
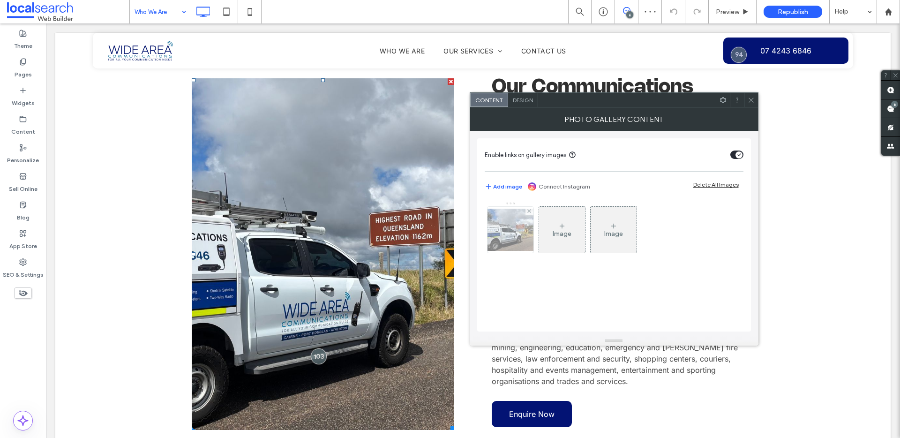
click at [502, 242] on img at bounding box center [510, 230] width 75 height 42
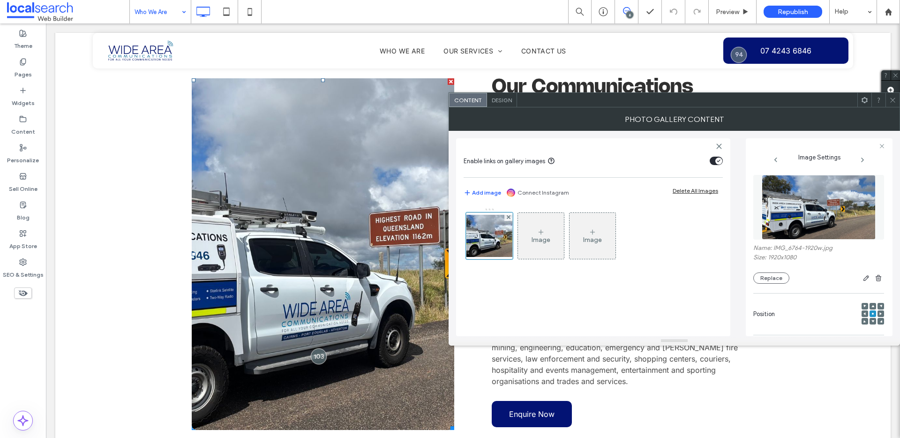
click at [759, 278] on button "Replace" at bounding box center [771, 277] width 36 height 11
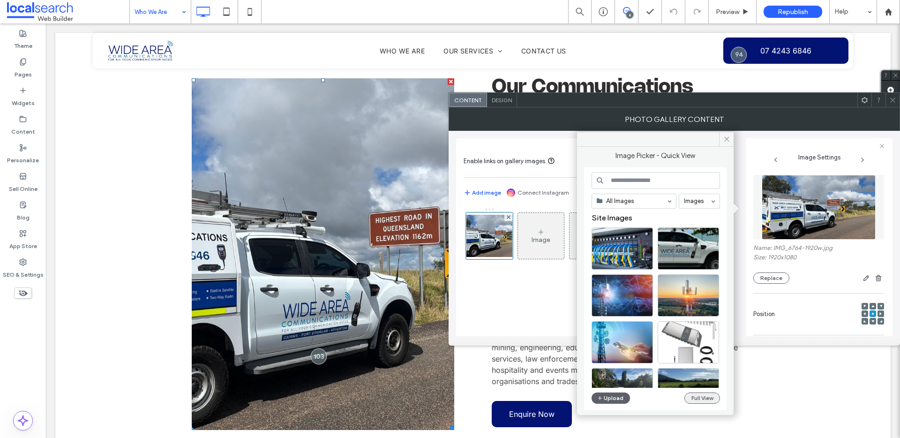
click at [699, 397] on button "Full View" at bounding box center [702, 397] width 36 height 11
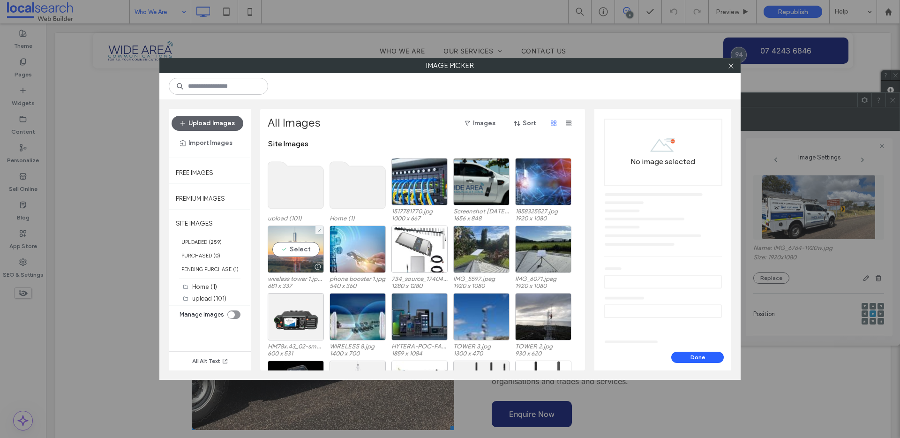
click at [283, 240] on div "Select" at bounding box center [296, 248] width 56 height 47
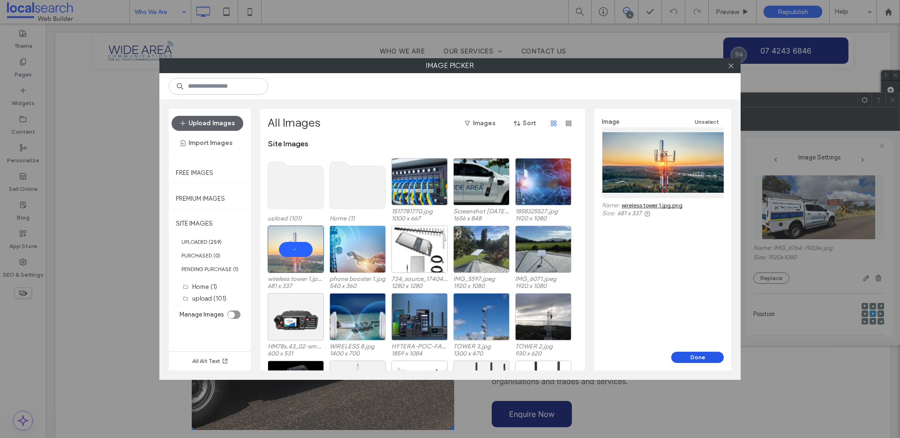
click at [678, 359] on button "Done" at bounding box center [697, 357] width 53 height 11
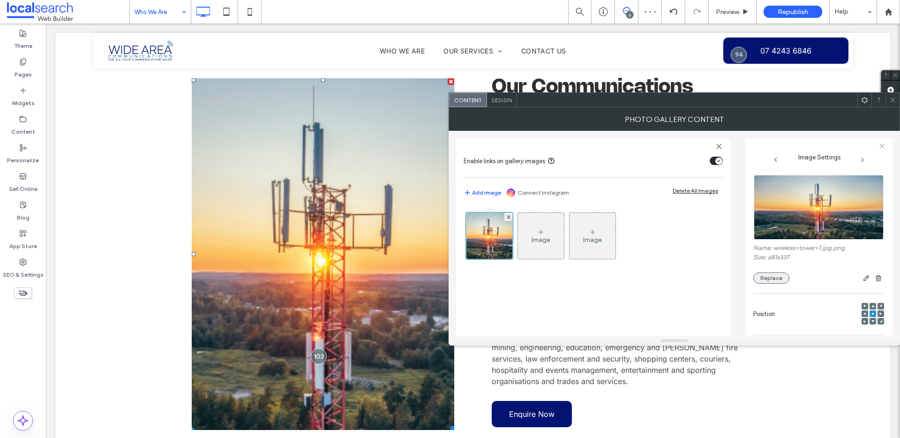
click at [783, 278] on button "Replace" at bounding box center [771, 277] width 36 height 11
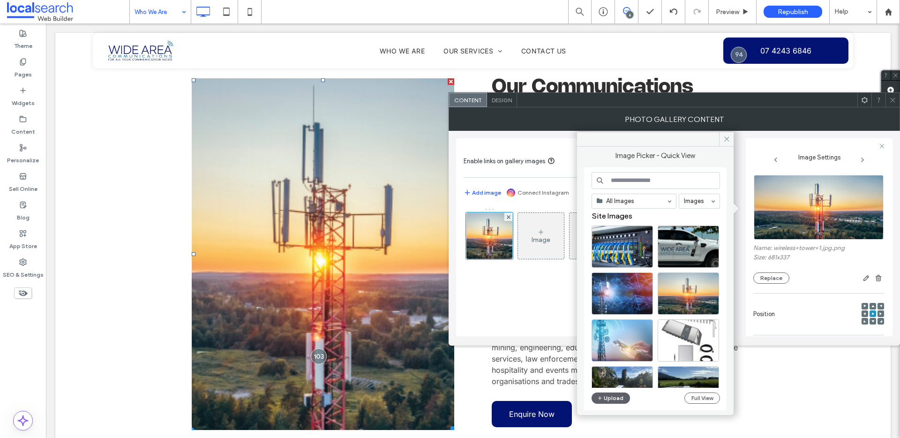
scroll to position [10, 0]
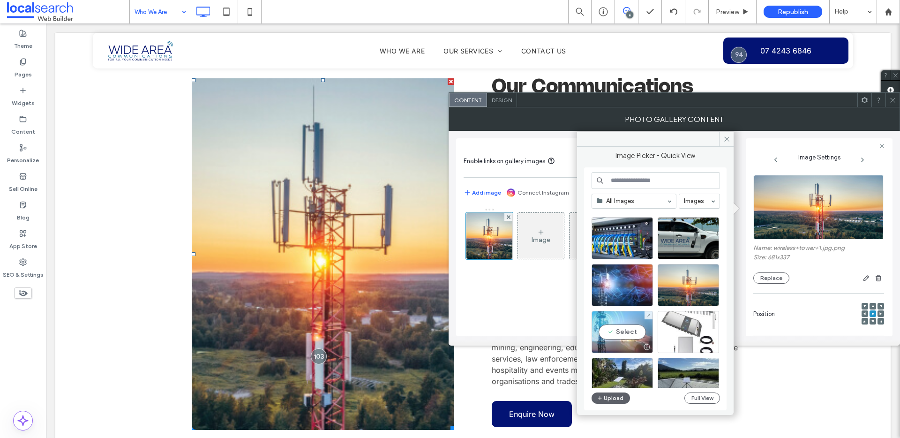
click at [630, 329] on div "Select" at bounding box center [622, 332] width 61 height 42
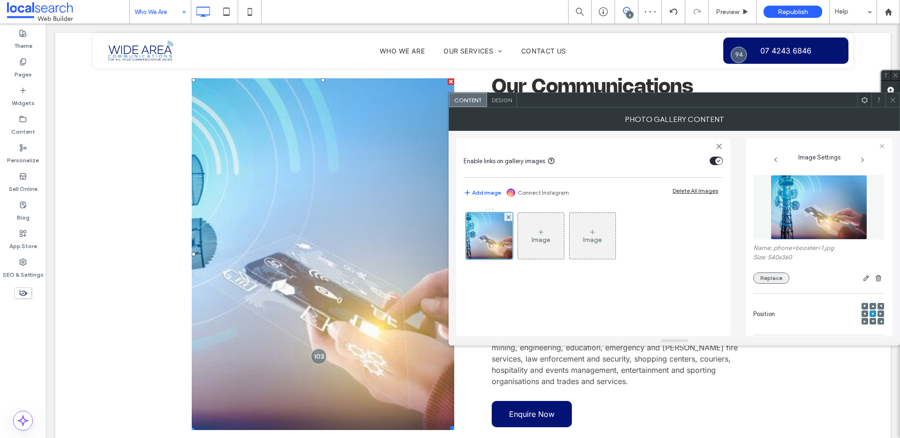
click at [769, 274] on button "Replace" at bounding box center [771, 277] width 36 height 11
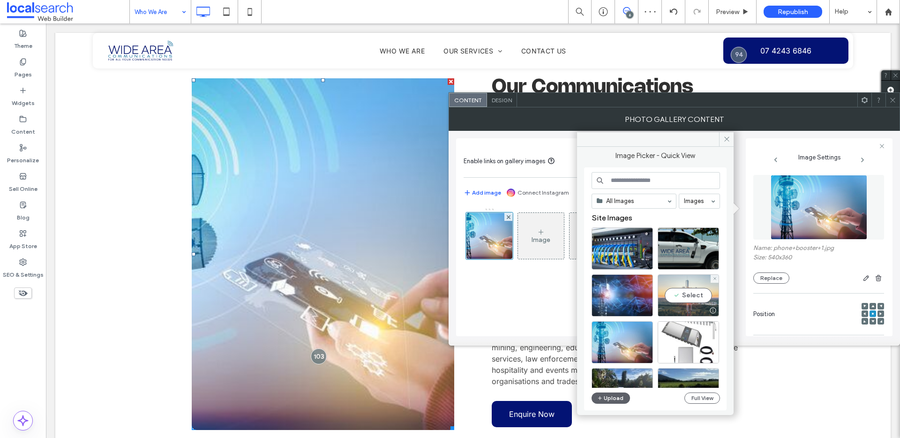
click at [692, 296] on div "Select" at bounding box center [688, 295] width 61 height 42
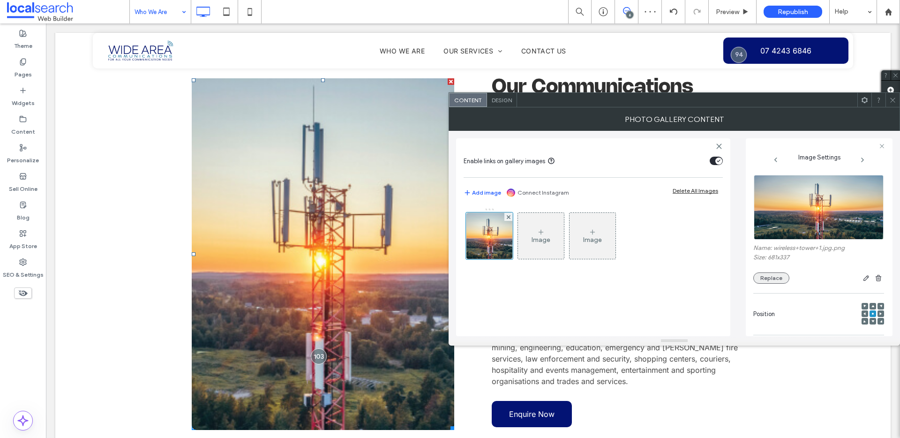
click at [763, 272] on button "Replace" at bounding box center [771, 277] width 36 height 11
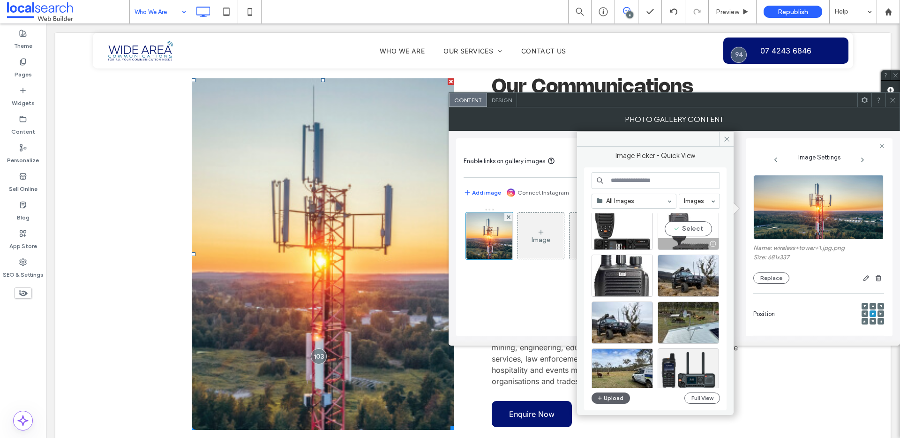
scroll to position [1468, 0]
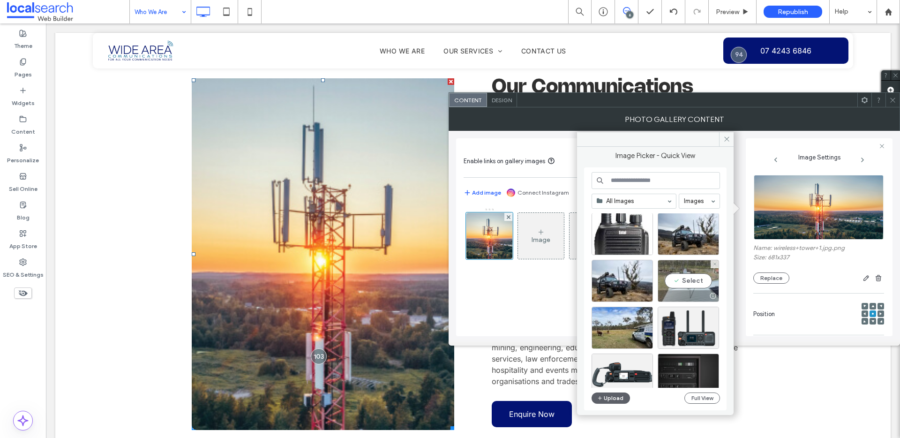
click at [675, 288] on div "Select" at bounding box center [688, 281] width 61 height 42
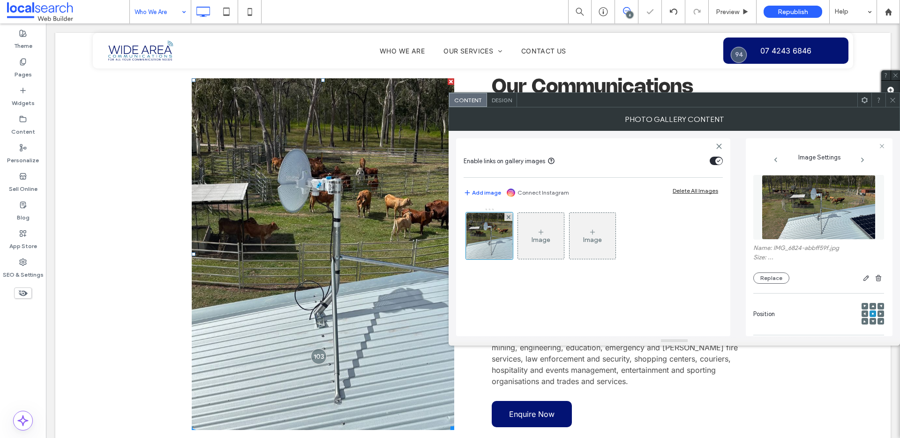
click at [897, 100] on div at bounding box center [892, 100] width 14 height 14
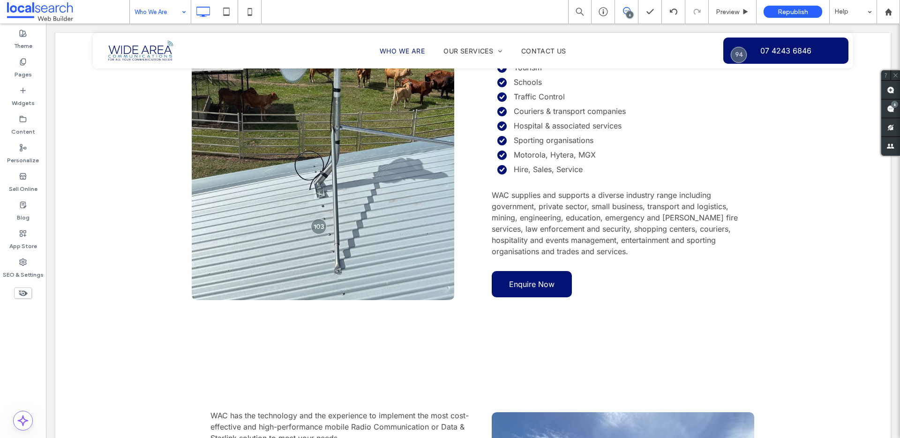
scroll to position [468, 0]
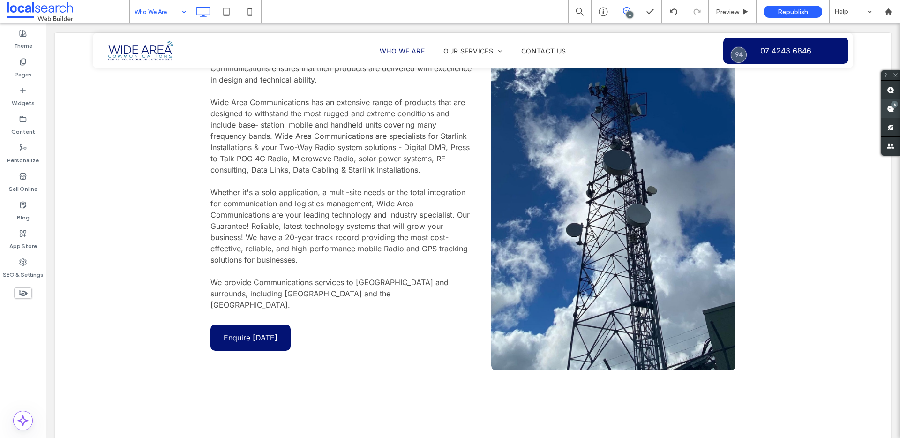
click at [887, 108] on use at bounding box center [891, 109] width 8 height 8
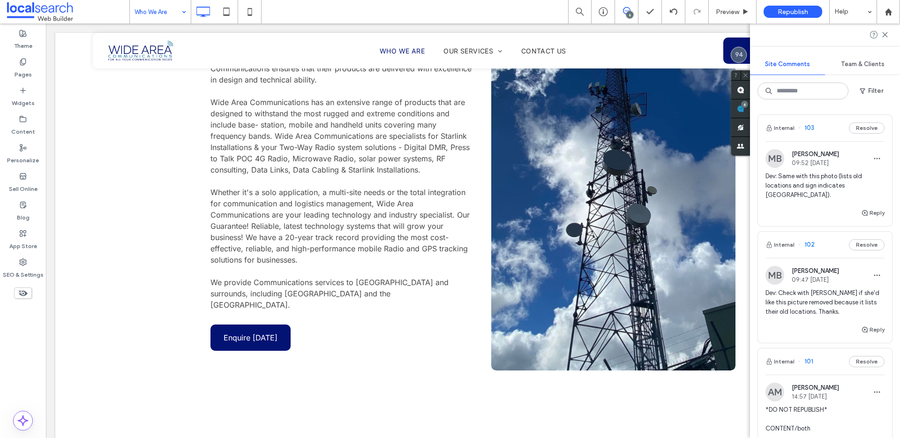
click at [807, 187] on span "Dev: Same with this photo (lists old locations and sign indicates Queensland)." at bounding box center [824, 186] width 119 height 28
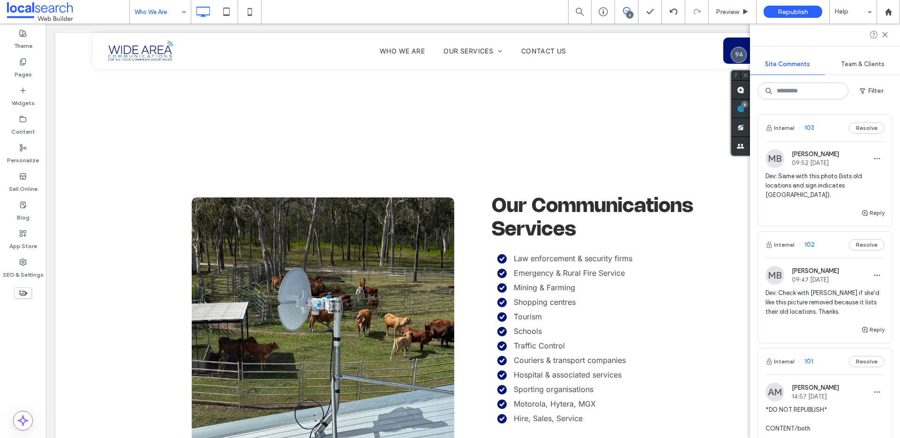
scroll to position [889, 0]
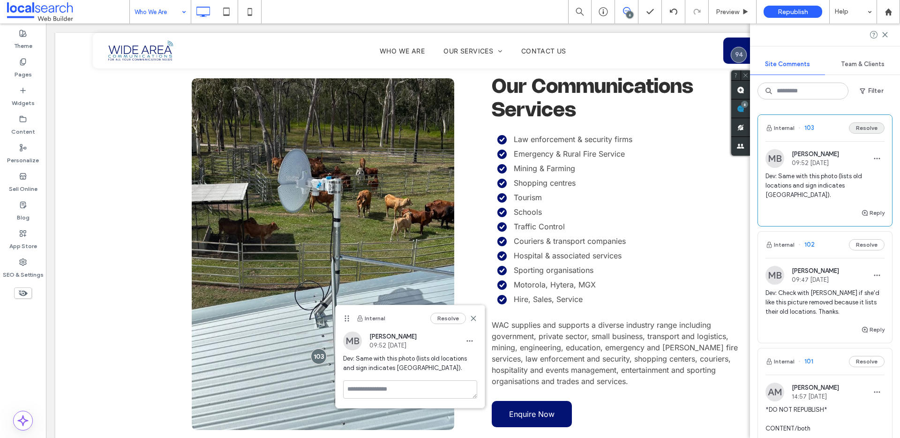
click at [861, 128] on button "Resolve" at bounding box center [867, 127] width 36 height 11
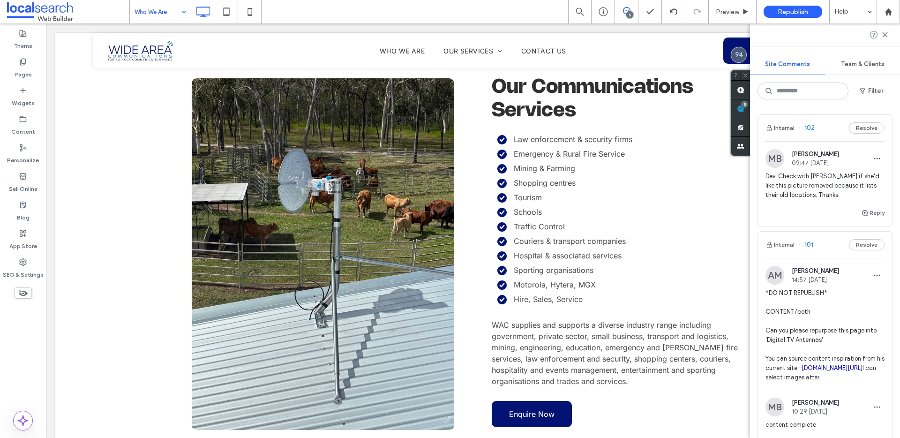
click at [842, 185] on span "Dev: Check with Annika if she'd like this picture removed because it lists thei…" at bounding box center [824, 186] width 119 height 28
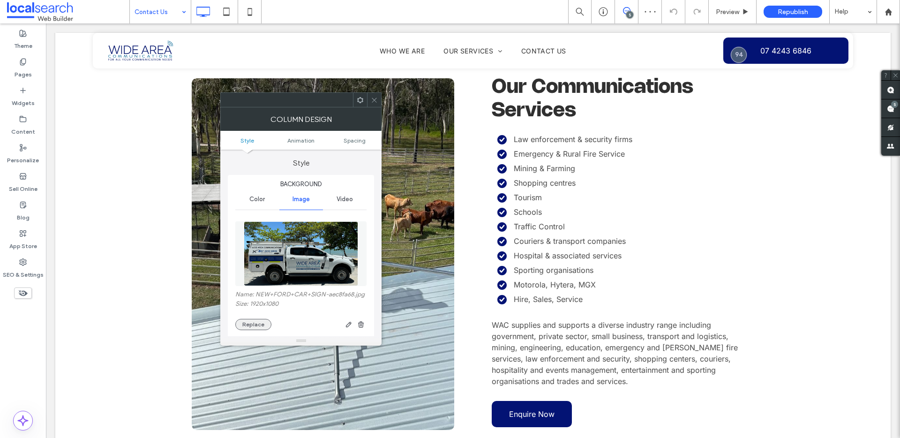
click at [249, 325] on button "Replace" at bounding box center [253, 324] width 36 height 11
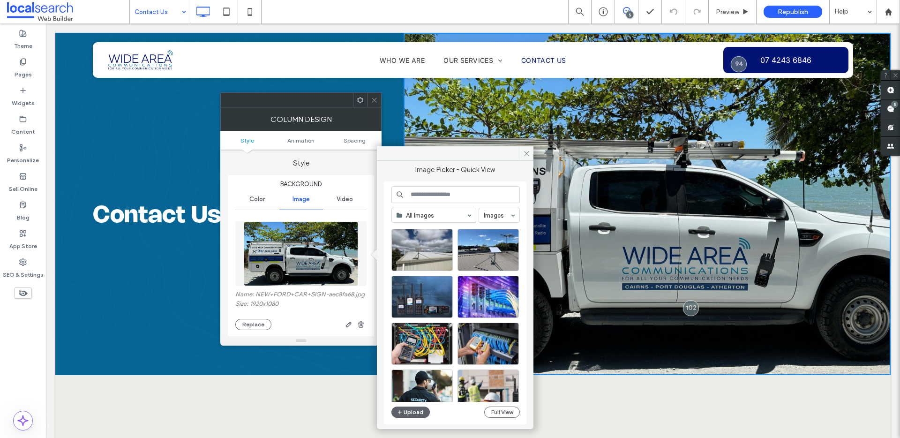
scroll to position [999, 0]
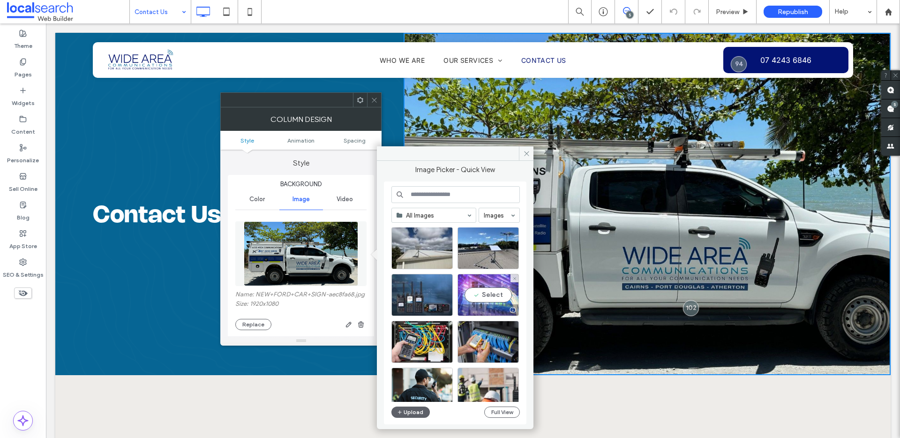
click at [486, 293] on div "Select" at bounding box center [488, 295] width 61 height 42
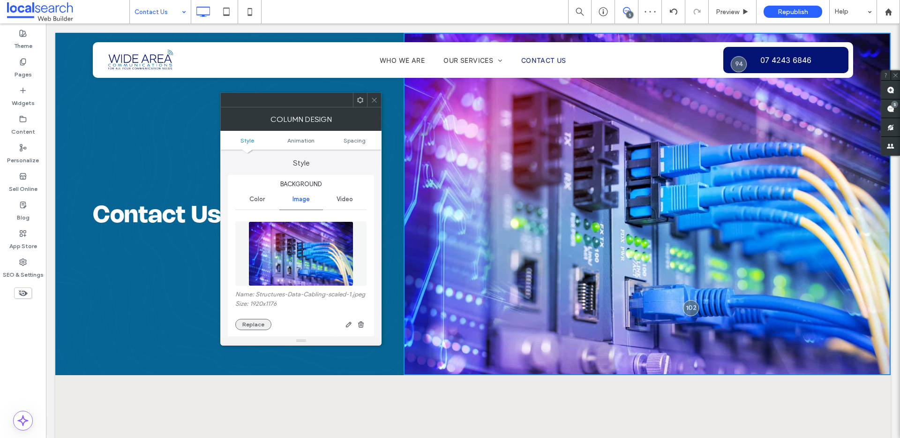
click at [246, 330] on button "Replace" at bounding box center [253, 324] width 36 height 11
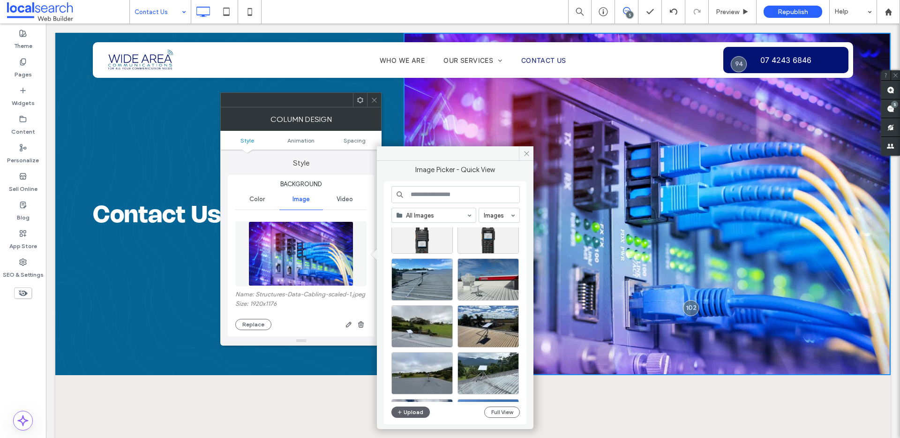
scroll to position [836, 0]
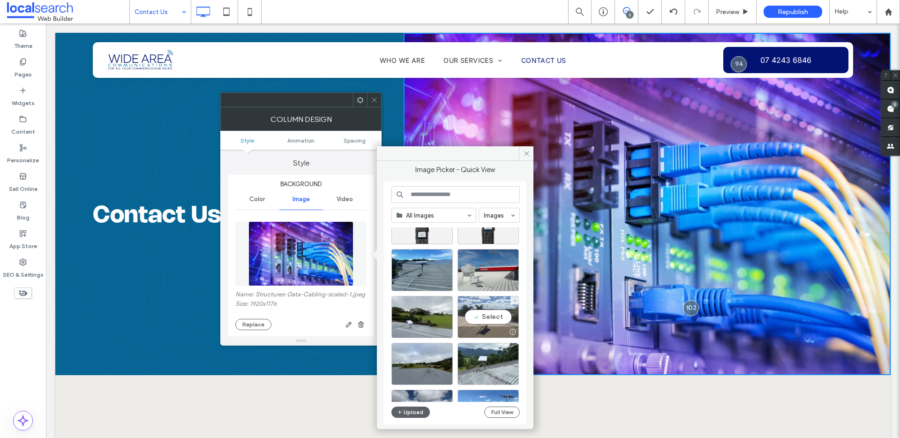
click at [497, 317] on div "Select" at bounding box center [488, 317] width 61 height 42
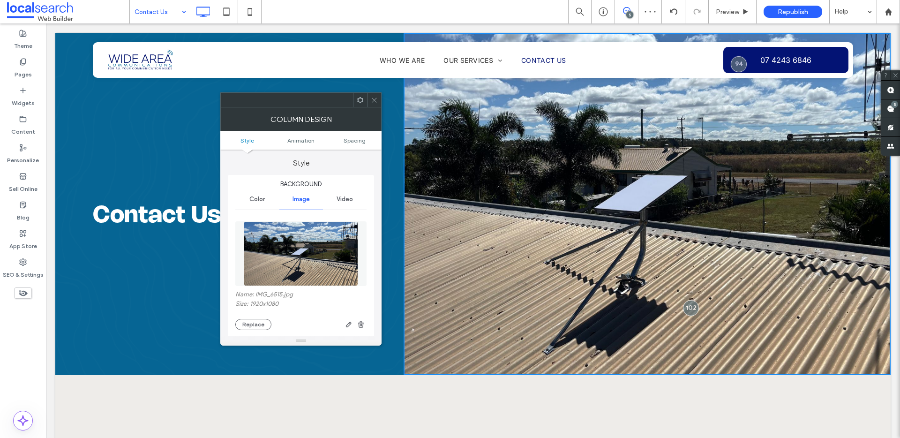
click at [376, 97] on icon at bounding box center [374, 100] width 7 height 7
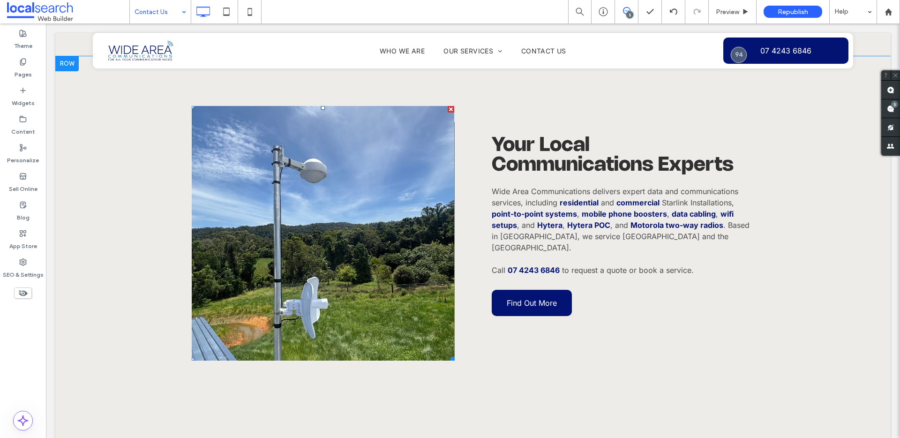
scroll to position [935, 0]
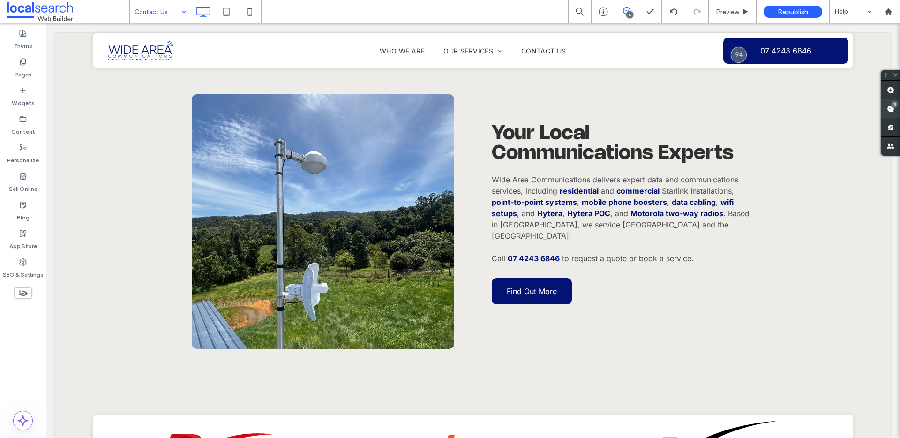
click at [898, 109] on span at bounding box center [890, 108] width 19 height 18
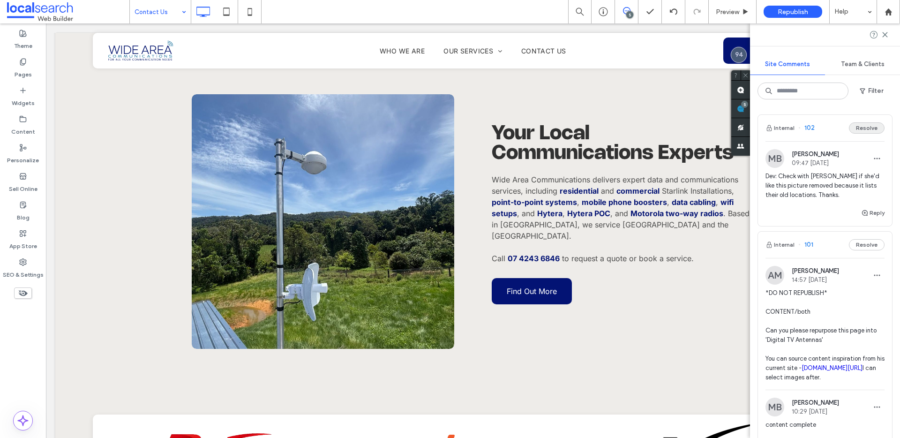
click at [862, 129] on button "Resolve" at bounding box center [867, 127] width 36 height 11
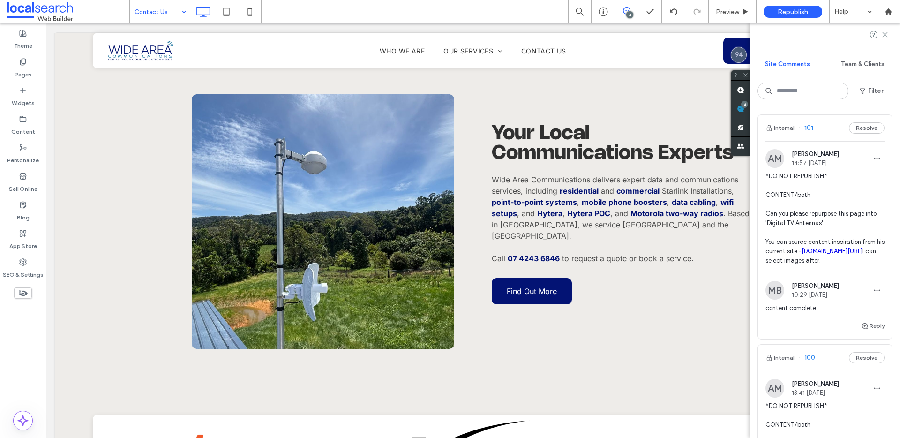
drag, startPoint x: 887, startPoint y: 35, endPoint x: 510, endPoint y: 22, distance: 377.6
click at [887, 35] on icon at bounding box center [885, 35] width 8 height 8
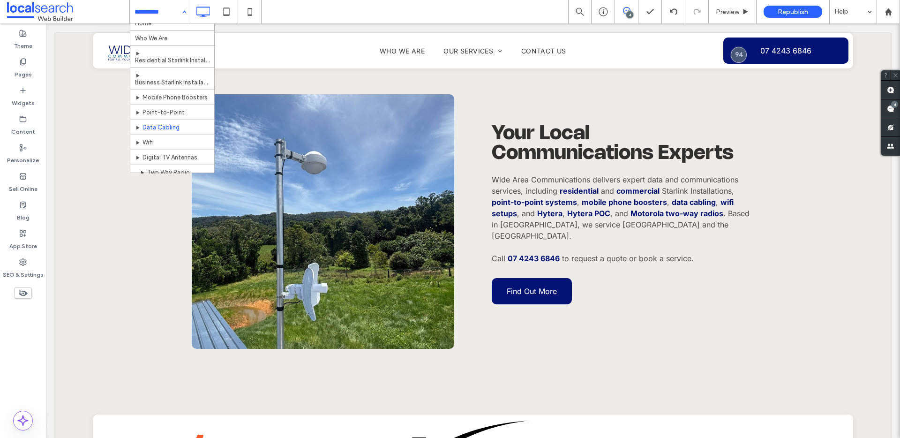
scroll to position [16, 0]
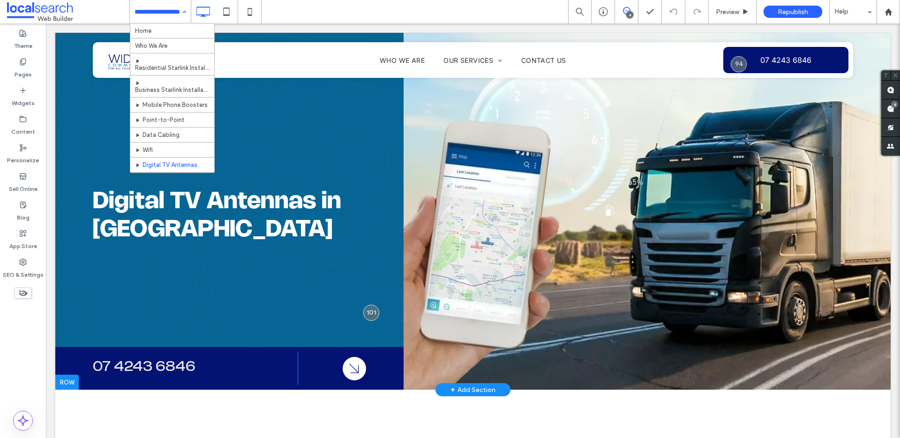
click at [478, 172] on div "Click To Paste Click To Paste" at bounding box center [647, 211] width 487 height 357
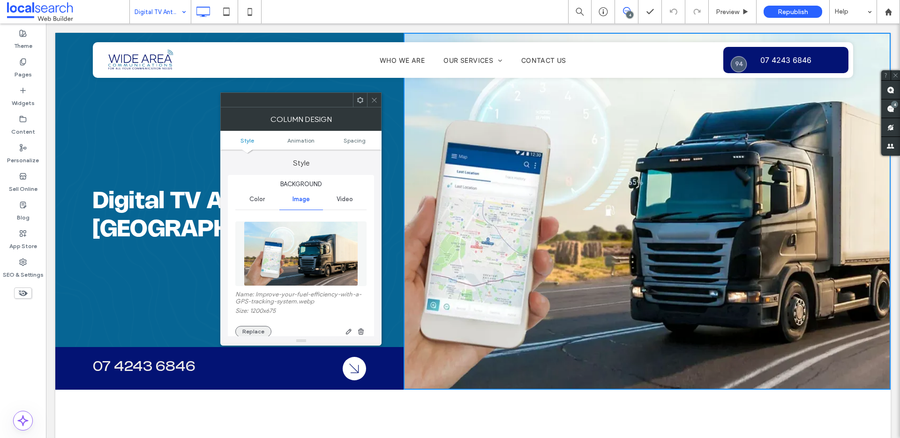
click at [251, 326] on button "Replace" at bounding box center [253, 331] width 36 height 11
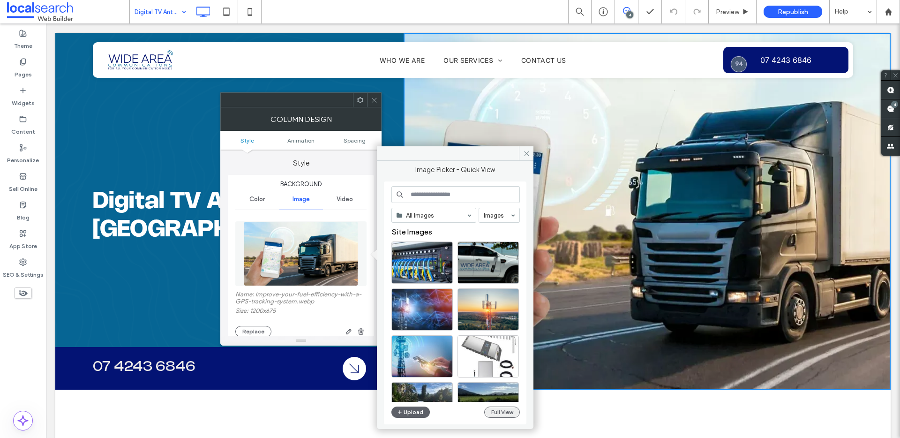
click at [508, 414] on button "Full View" at bounding box center [502, 411] width 36 height 11
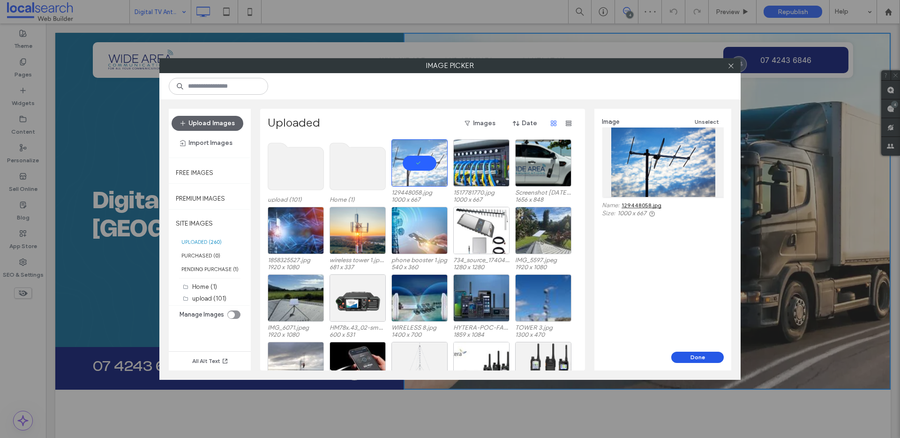
click at [693, 353] on button "Done" at bounding box center [697, 357] width 53 height 11
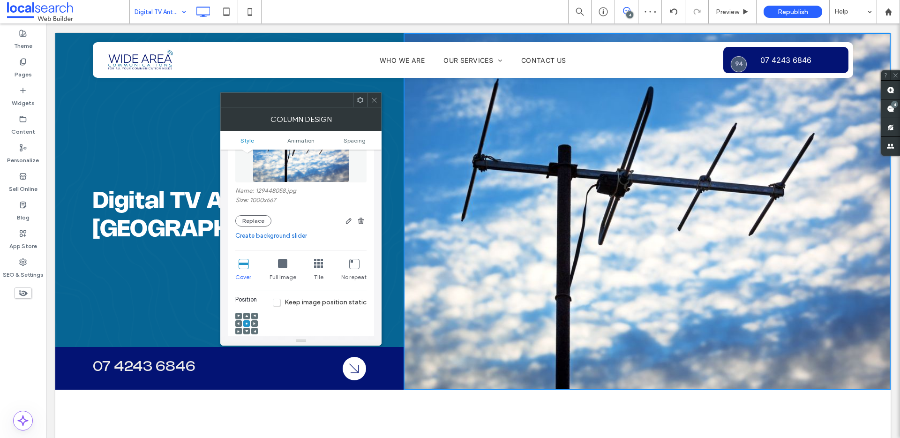
scroll to position [145, 0]
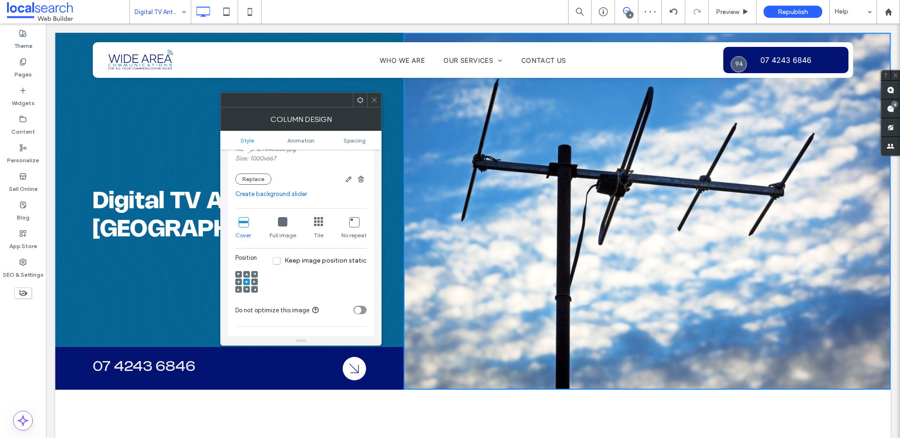
click at [247, 274] on use at bounding box center [247, 274] width 3 height 2
click at [246, 281] on use at bounding box center [247, 282] width 2 height 2
click at [374, 100] on icon at bounding box center [374, 100] width 7 height 7
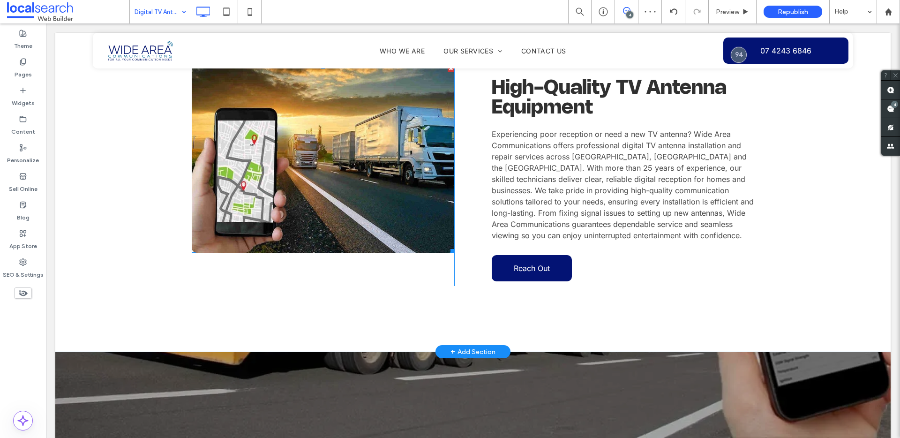
scroll to position [397, 0]
click at [379, 201] on link at bounding box center [323, 159] width 278 height 199
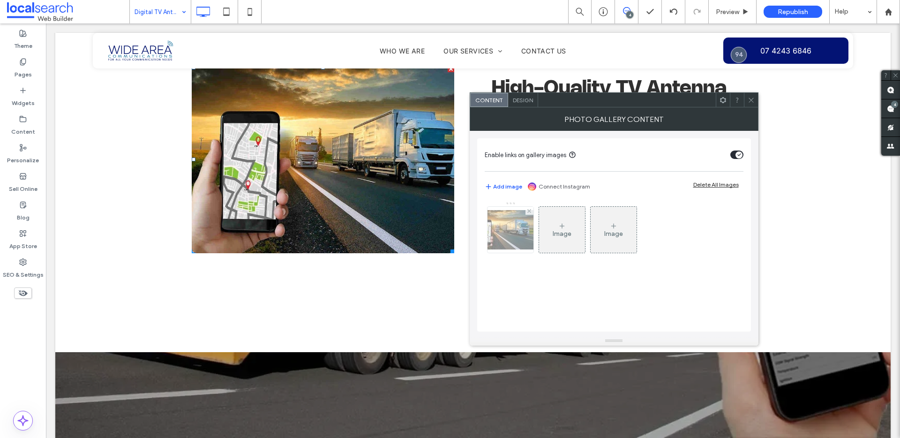
click at [520, 223] on img at bounding box center [510, 229] width 75 height 39
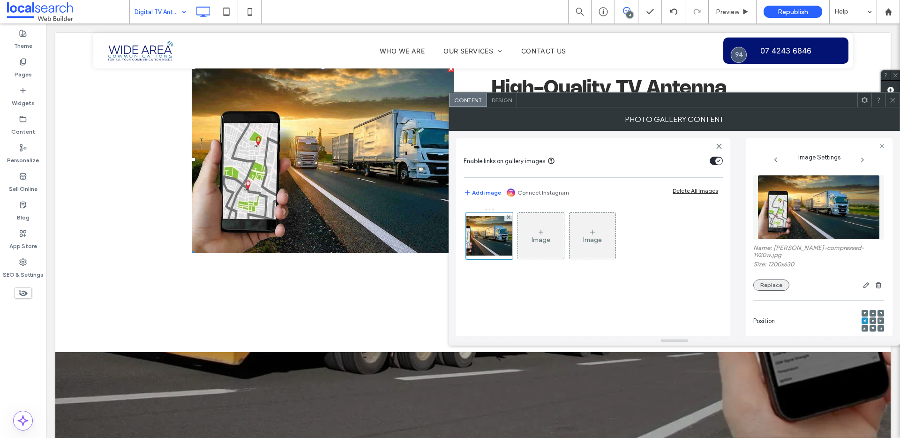
click at [771, 279] on button "Replace" at bounding box center [771, 284] width 36 height 11
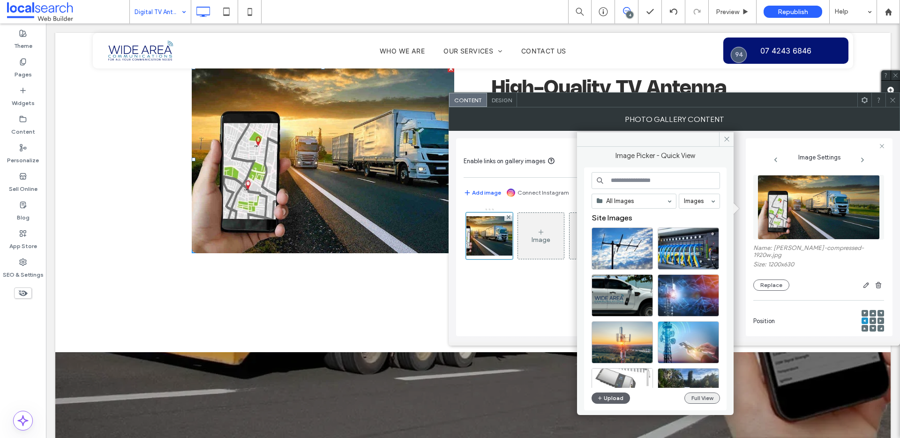
click at [708, 402] on button "Full View" at bounding box center [702, 397] width 36 height 11
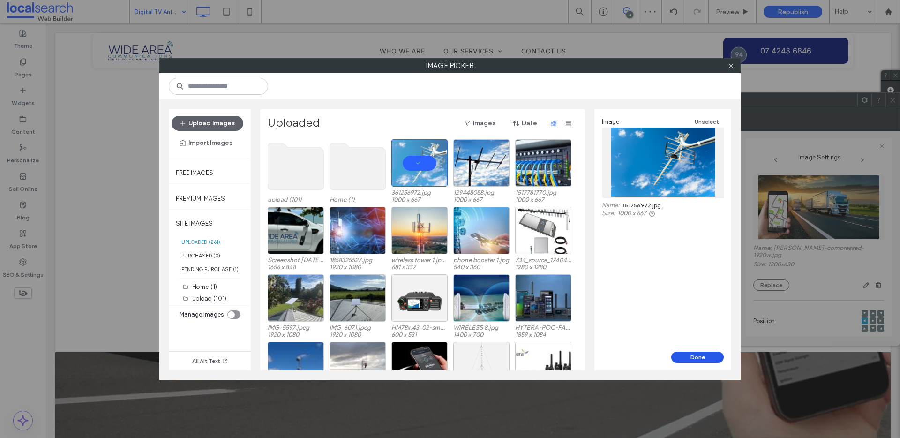
click at [691, 361] on button "Done" at bounding box center [697, 357] width 53 height 11
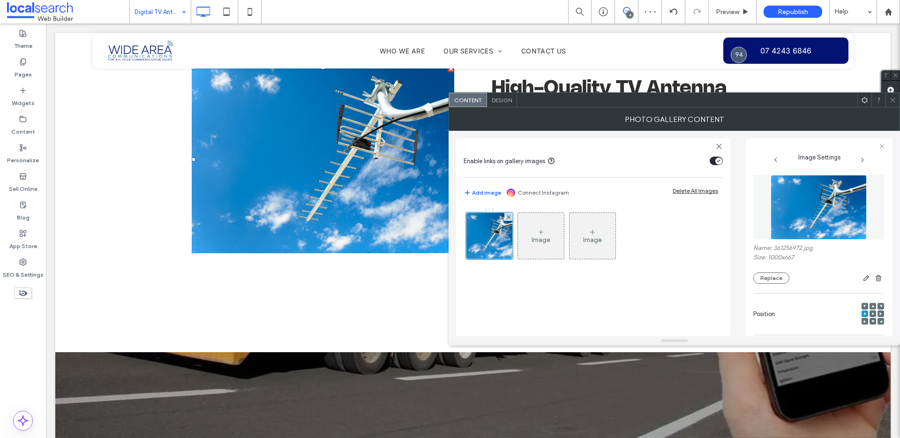
click at [894, 99] on icon at bounding box center [892, 100] width 7 height 7
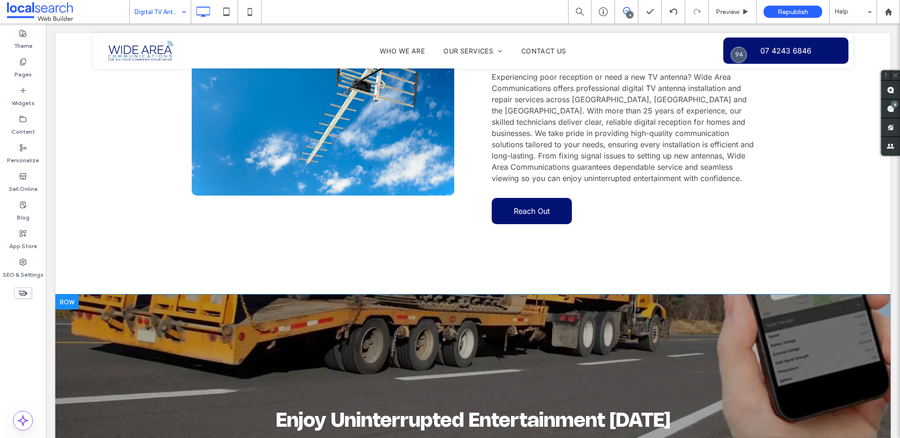
scroll to position [644, 0]
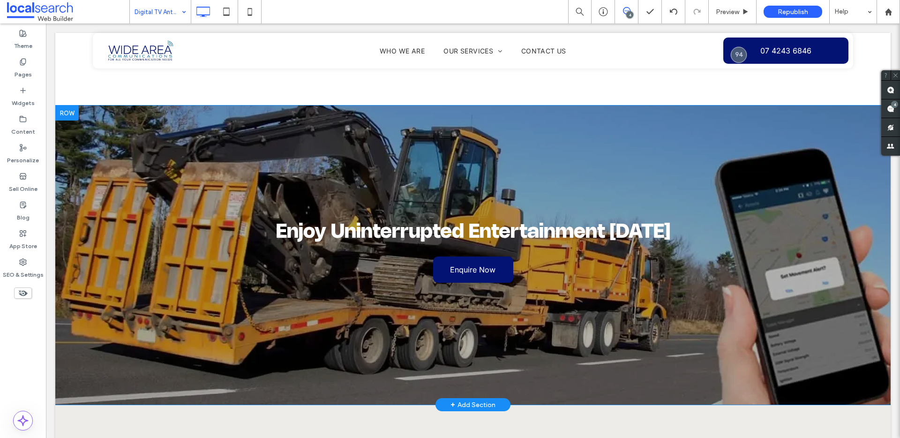
click at [139, 171] on div "Enjoy Uni nterrupted Entertainment Today Enquire Now Click To Paste Row + Add S…" at bounding box center [472, 254] width 835 height 299
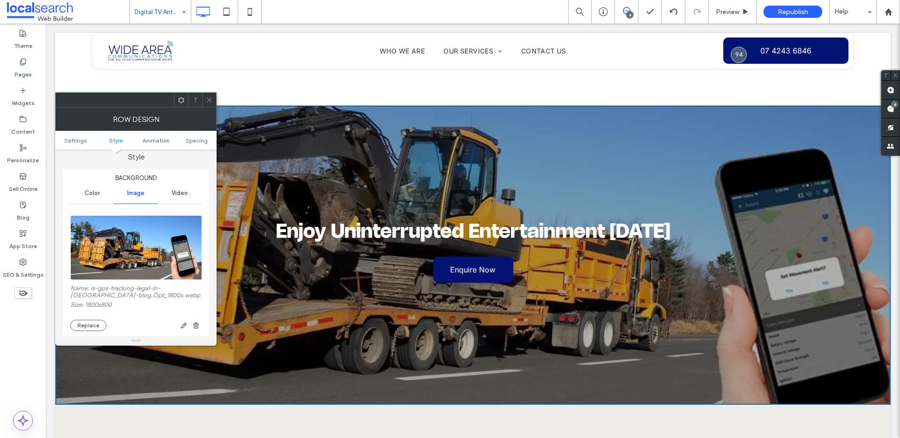
scroll to position [88, 0]
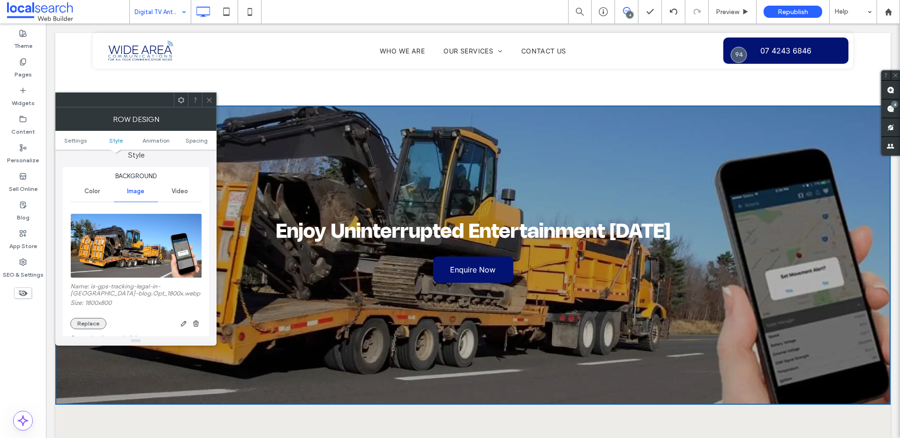
click at [80, 318] on button "Replace" at bounding box center [88, 323] width 36 height 11
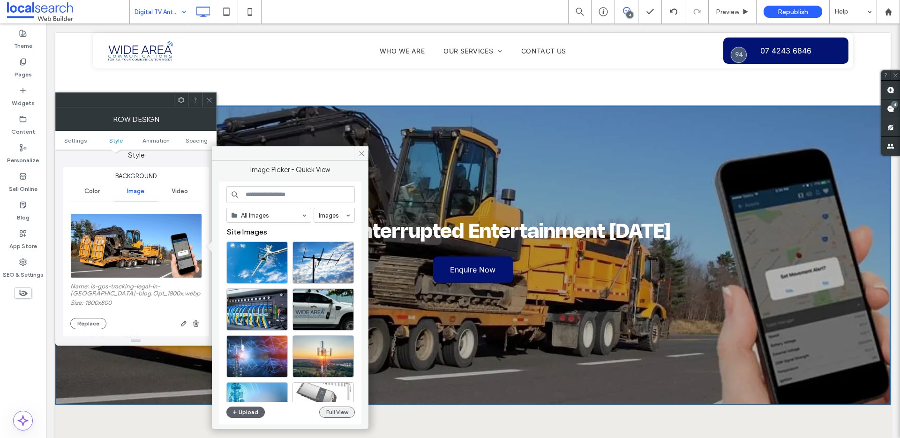
click at [336, 415] on button "Full View" at bounding box center [337, 411] width 36 height 11
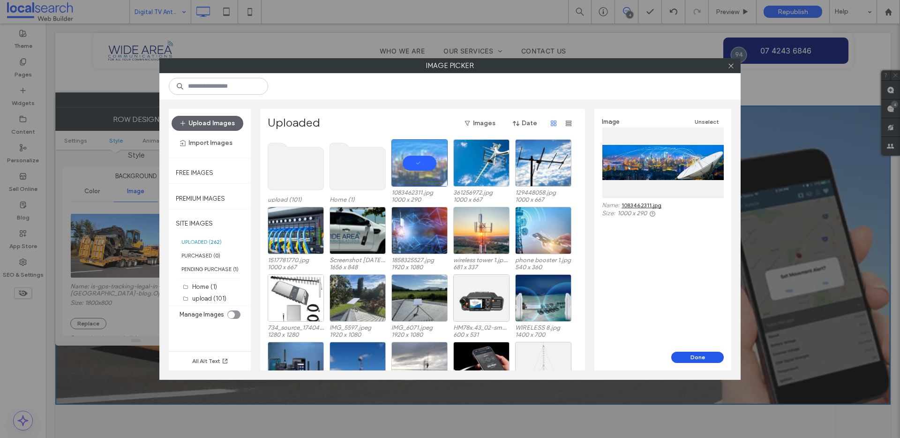
click at [688, 353] on button "Done" at bounding box center [697, 357] width 53 height 11
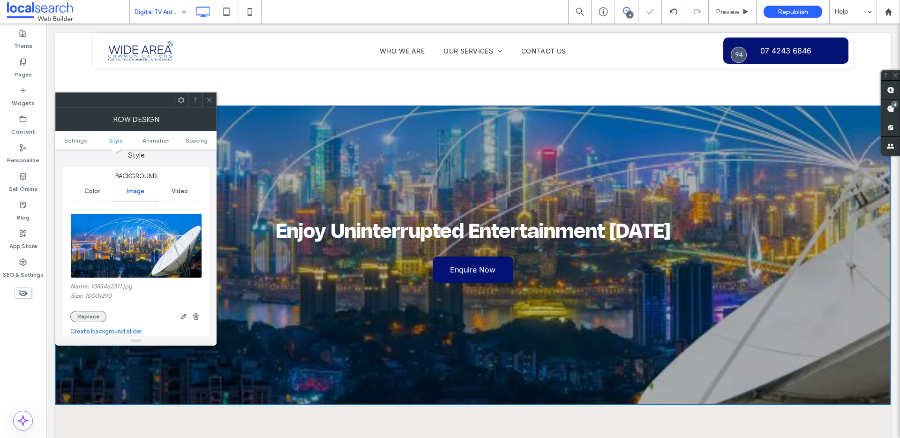
click at [94, 315] on button "Replace" at bounding box center [88, 316] width 36 height 11
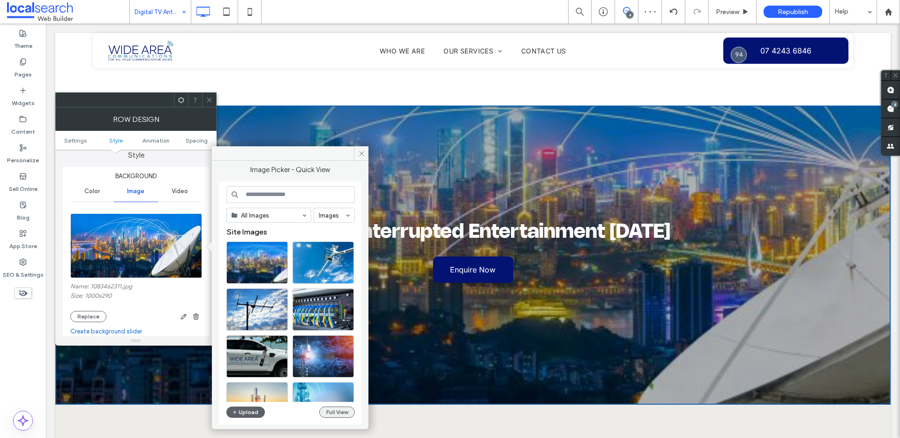
click at [328, 410] on button "Full View" at bounding box center [337, 411] width 36 height 11
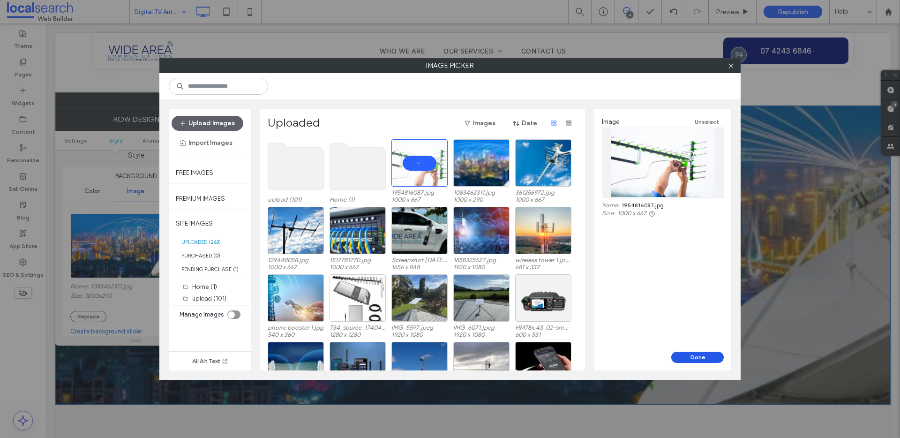
click at [696, 357] on button "Done" at bounding box center [697, 357] width 53 height 11
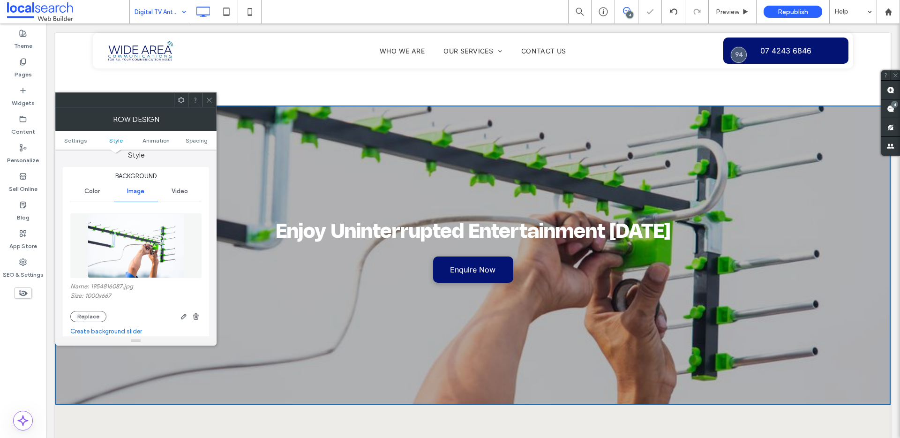
click at [209, 98] on icon at bounding box center [209, 100] width 7 height 7
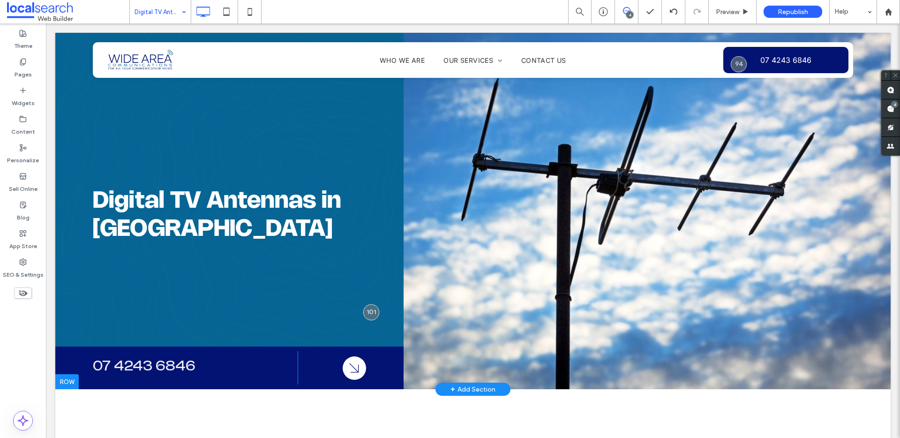
scroll to position [14, 0]
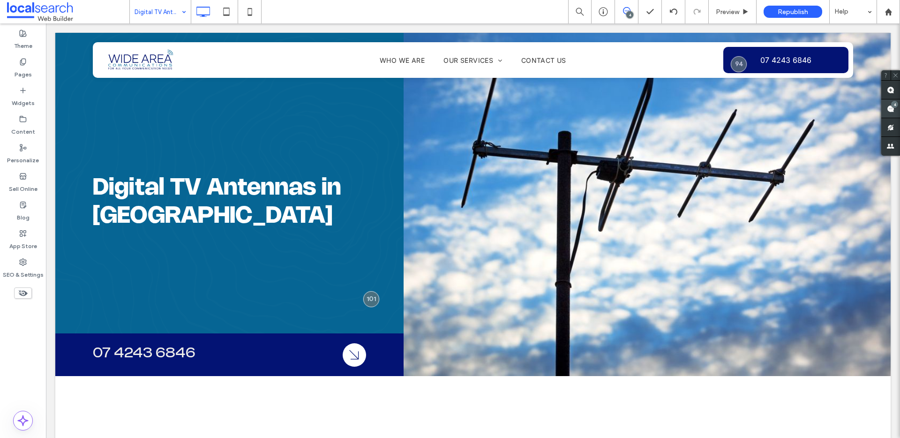
click at [894, 110] on use at bounding box center [891, 109] width 8 height 8
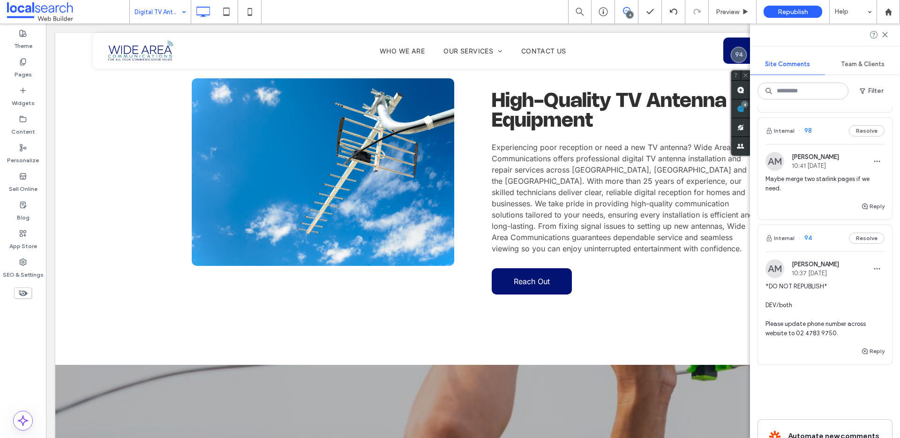
scroll to position [455, 0]
click at [877, 278] on span "button" at bounding box center [877, 270] width 15 height 15
click at [844, 317] on div "Edit" at bounding box center [835, 323] width 83 height 18
drag, startPoint x: 784, startPoint y: 348, endPoint x: 770, endPoint y: 348, distance: 13.6
click at [770, 340] on textarea "**********" at bounding box center [821, 316] width 112 height 47
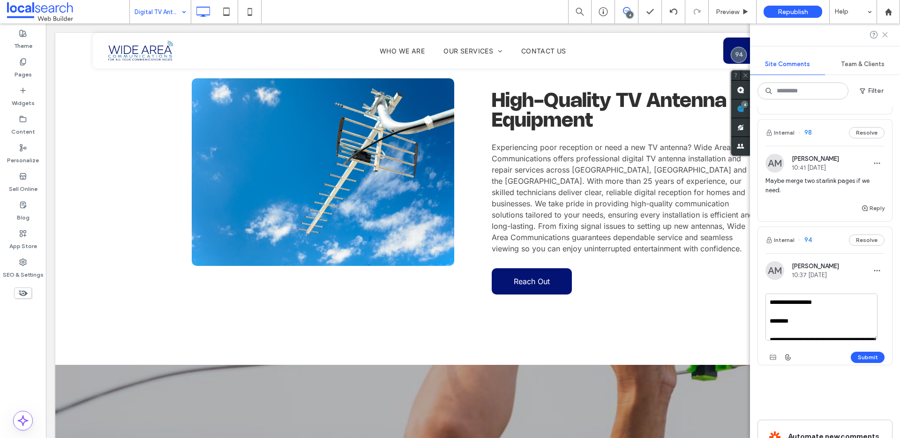
click at [885, 35] on icon at bounding box center [885, 35] width 8 height 8
